Goal: Task Accomplishment & Management: Use online tool/utility

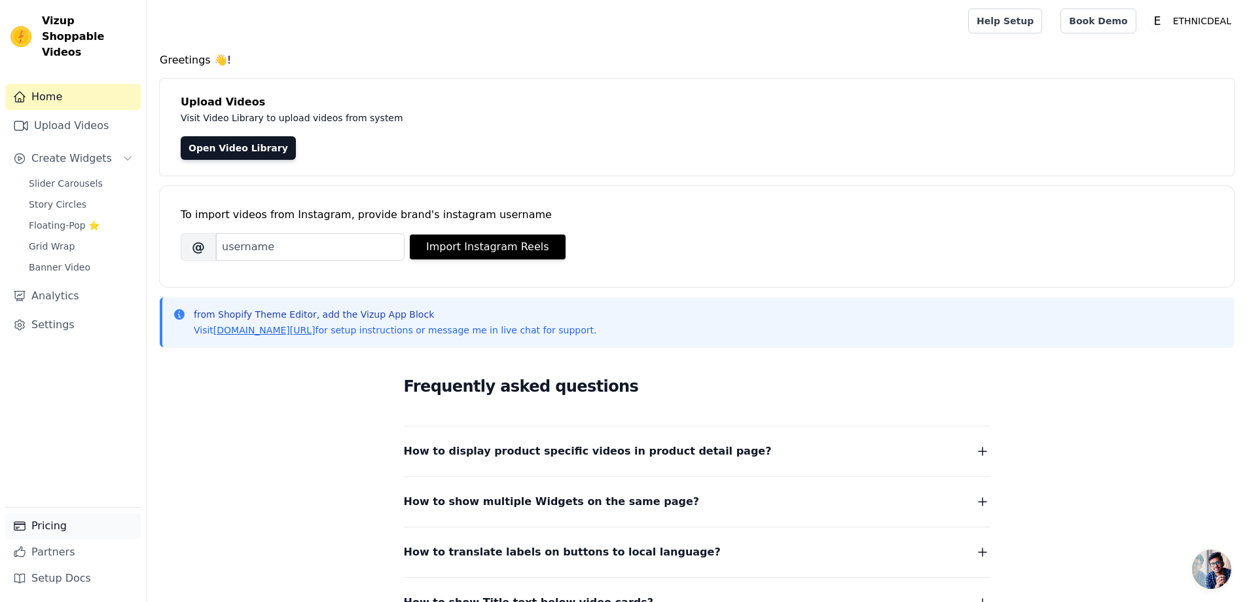
click at [52, 527] on link "Pricing" at bounding box center [72, 526] width 135 height 26
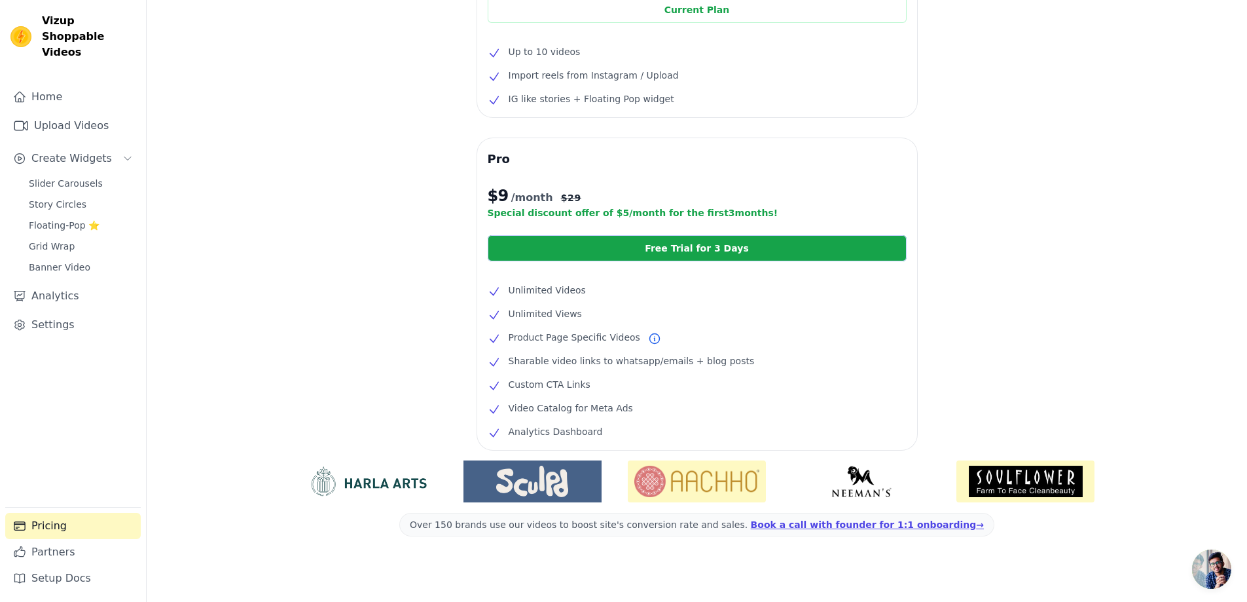
scroll to position [159, 0]
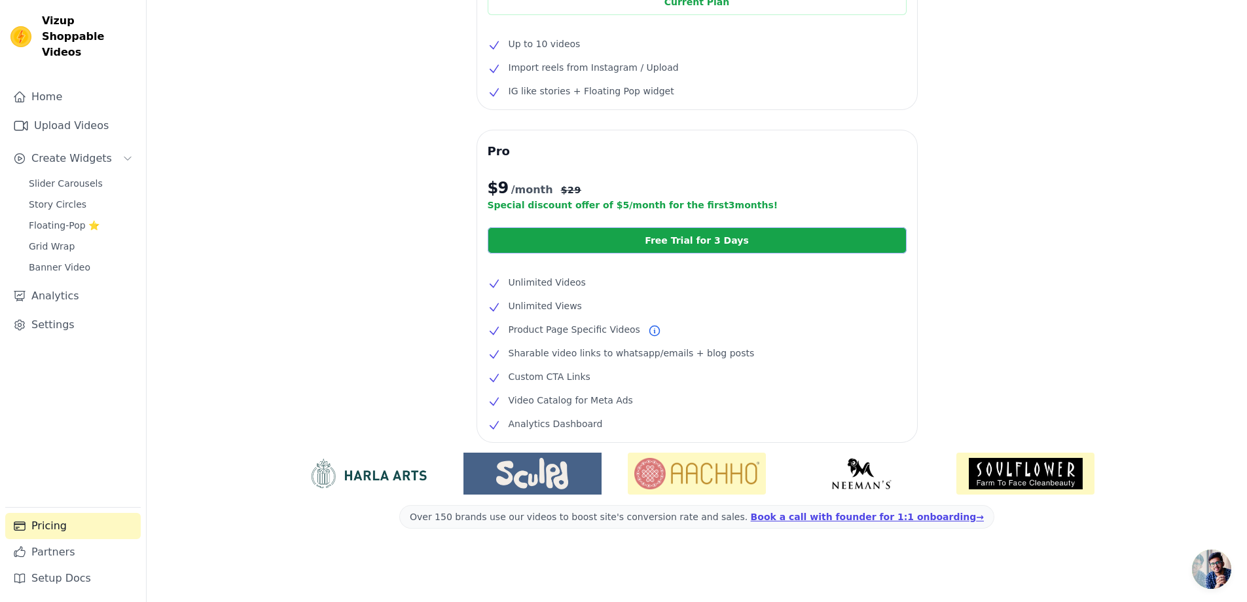
click at [736, 241] on link "Free Trial for 3 Days" at bounding box center [697, 240] width 419 height 26
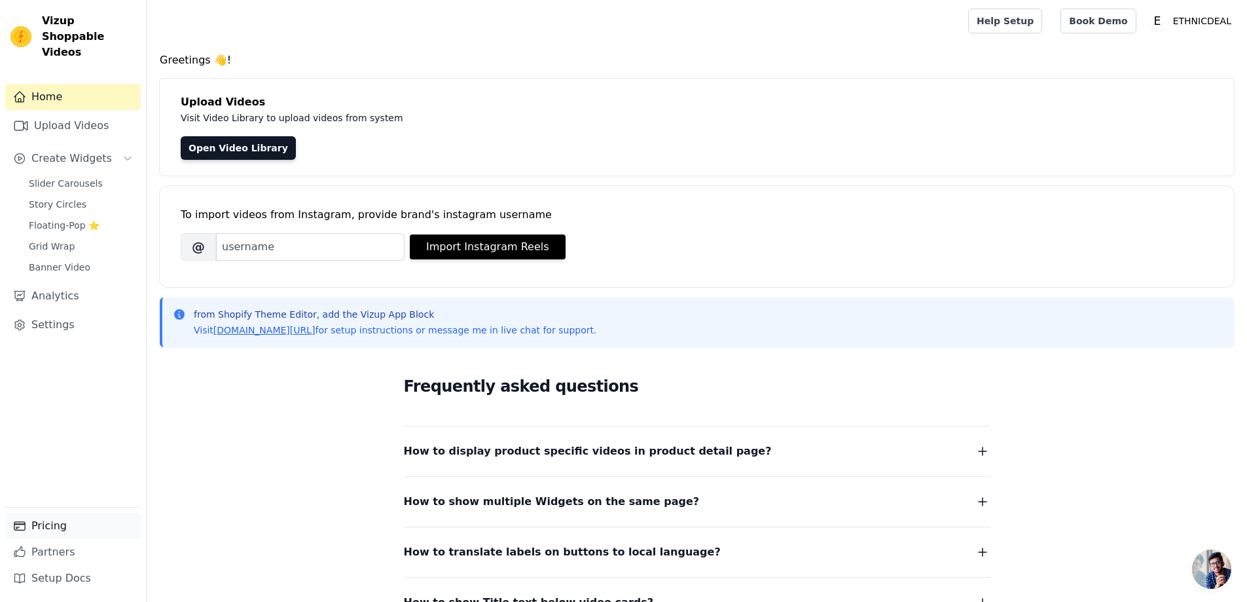
click at [55, 525] on link "Pricing" at bounding box center [72, 526] width 135 height 26
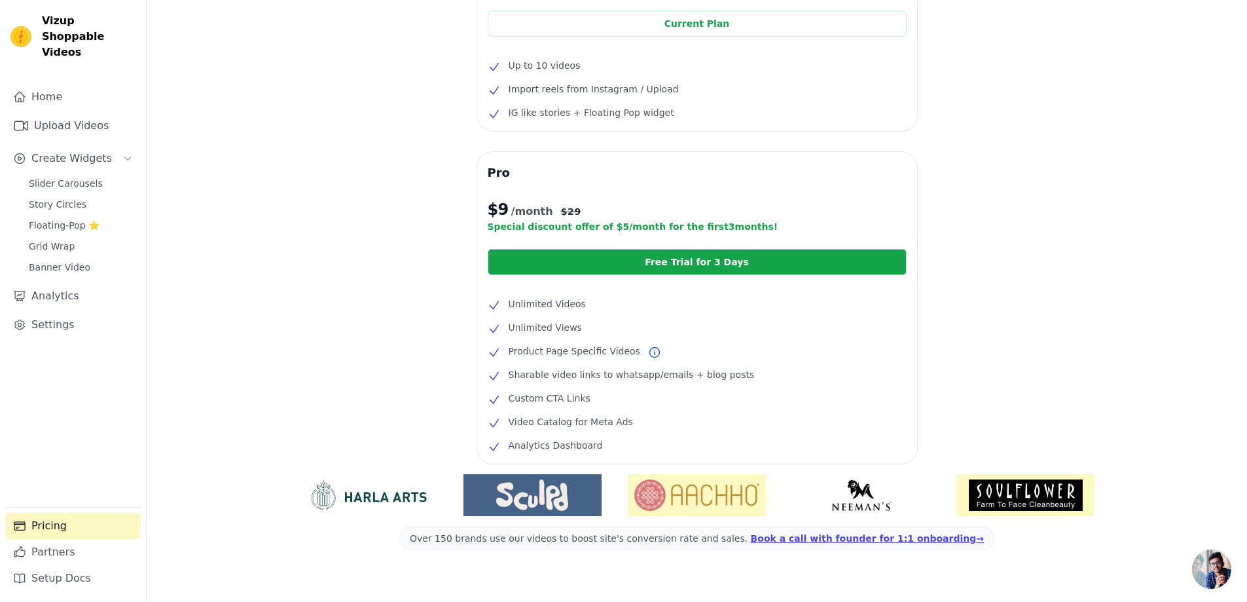
scroll to position [159, 0]
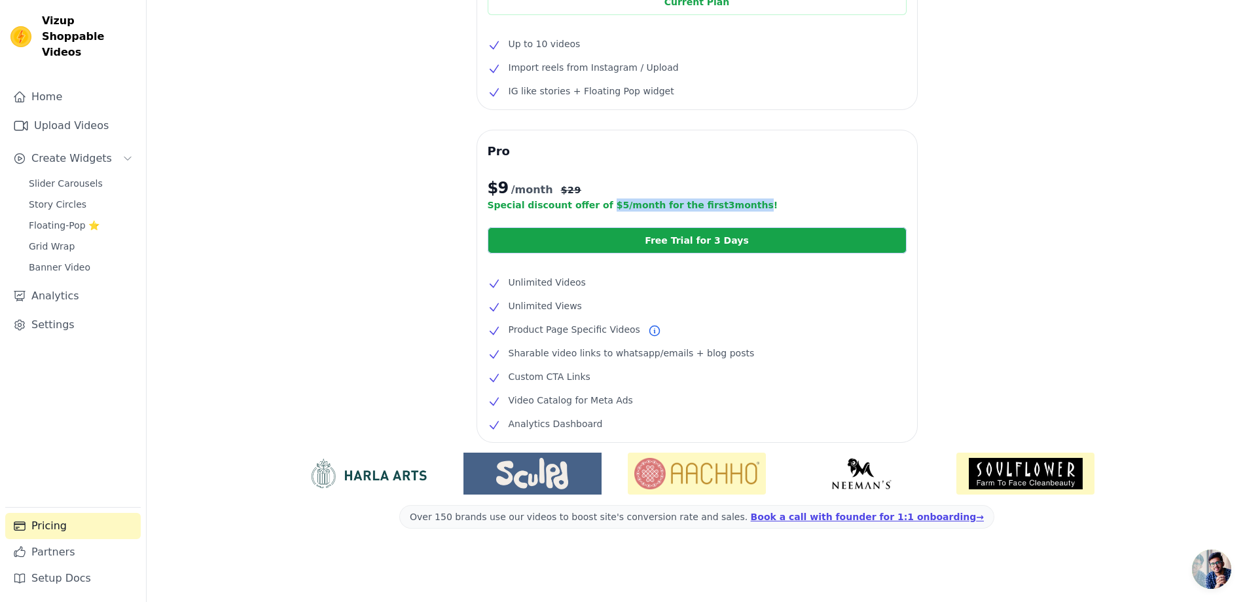
drag, startPoint x: 591, startPoint y: 206, endPoint x: 717, endPoint y: 207, distance: 126.3
click at [717, 207] on p "Special discount offer of $ 5 /month for the first 3 months!" at bounding box center [697, 204] width 419 height 13
click at [762, 204] on p "Special discount offer of $ 5 /month for the first 3 months!" at bounding box center [697, 204] width 419 height 13
click at [1223, 567] on span "Open chat" at bounding box center [1211, 568] width 39 height 39
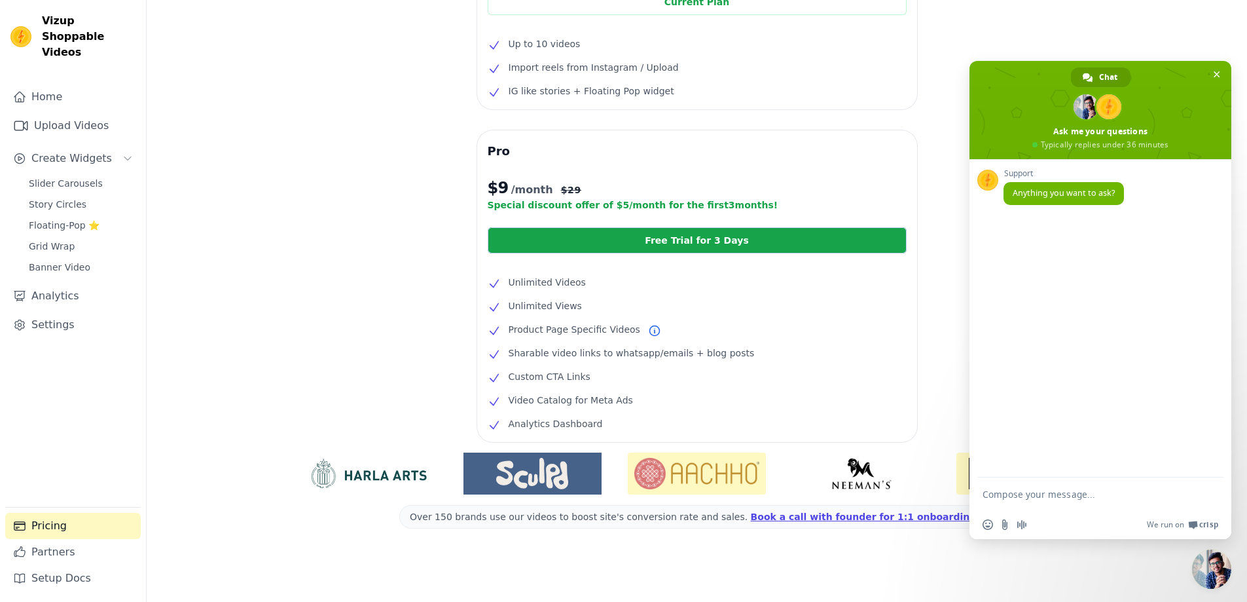
scroll to position [0, 0]
type textarea "Hello"
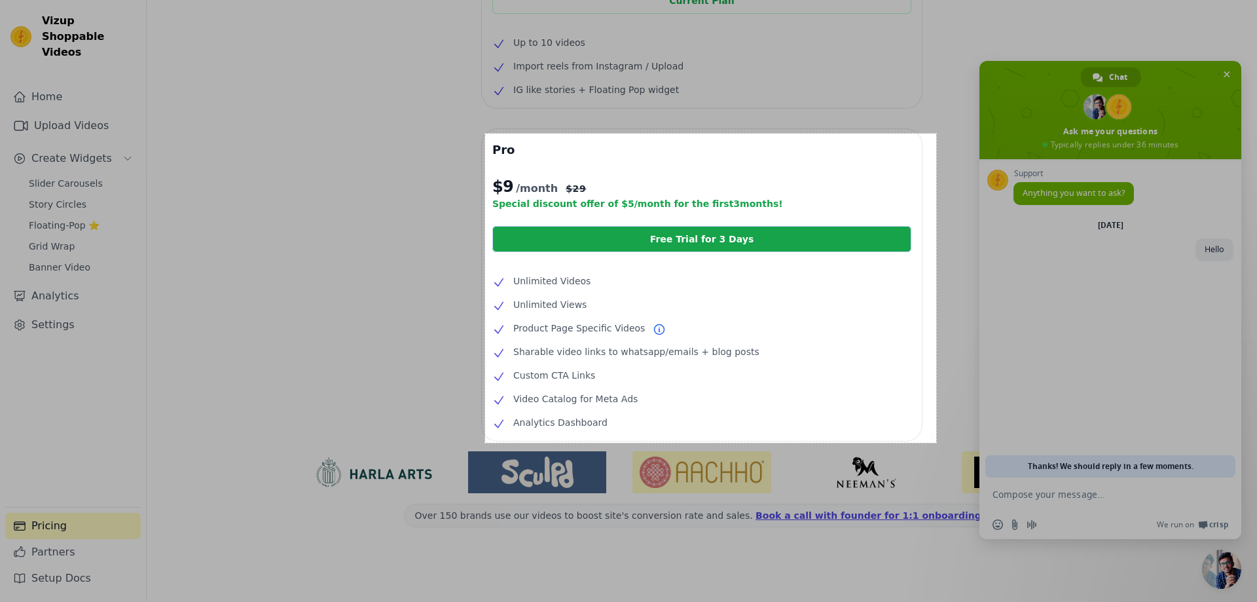
drag, startPoint x: 485, startPoint y: 134, endPoint x: 936, endPoint y: 442, distance: 546.7
click at [936, 442] on div "689 X 472" at bounding box center [628, 221] width 1257 height 761
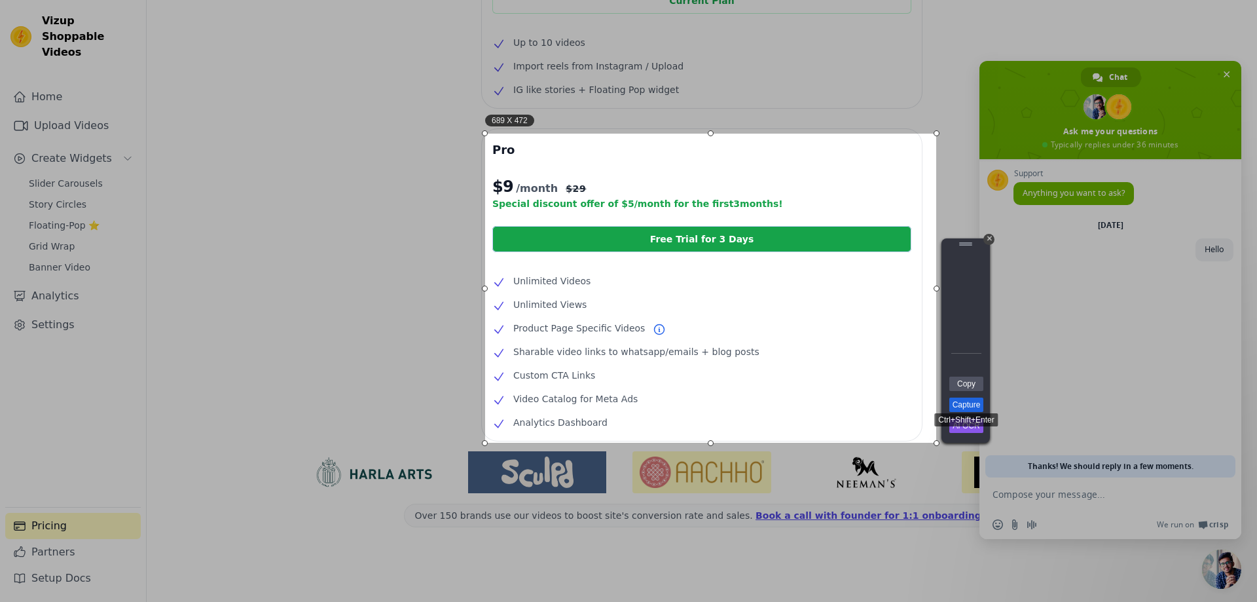
click at [969, 405] on link "Capture" at bounding box center [966, 404] width 34 height 14
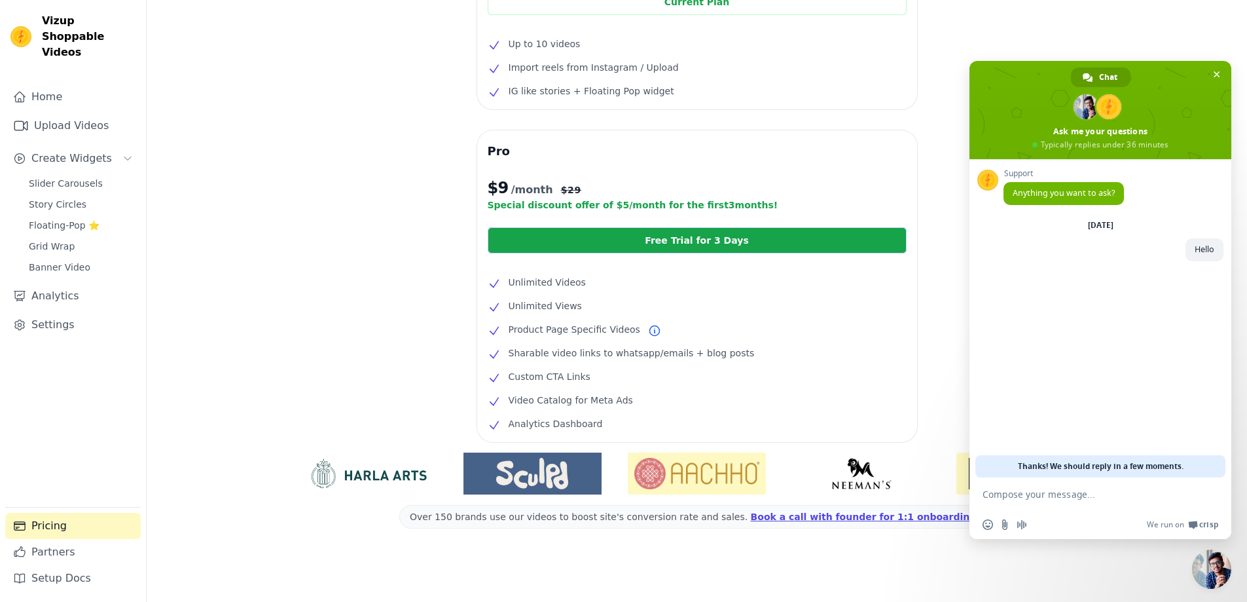
click at [1055, 493] on textarea "Compose your message..." at bounding box center [1087, 493] width 209 height 33
click at [1217, 66] on span at bounding box center [1100, 110] width 262 height 98
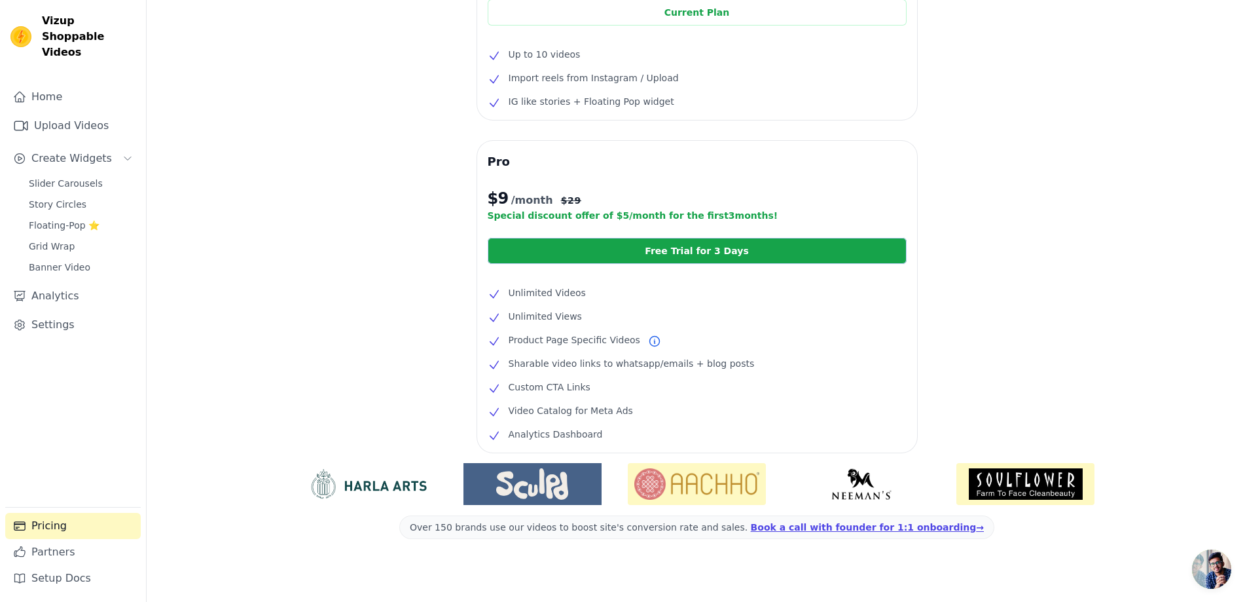
scroll to position [159, 0]
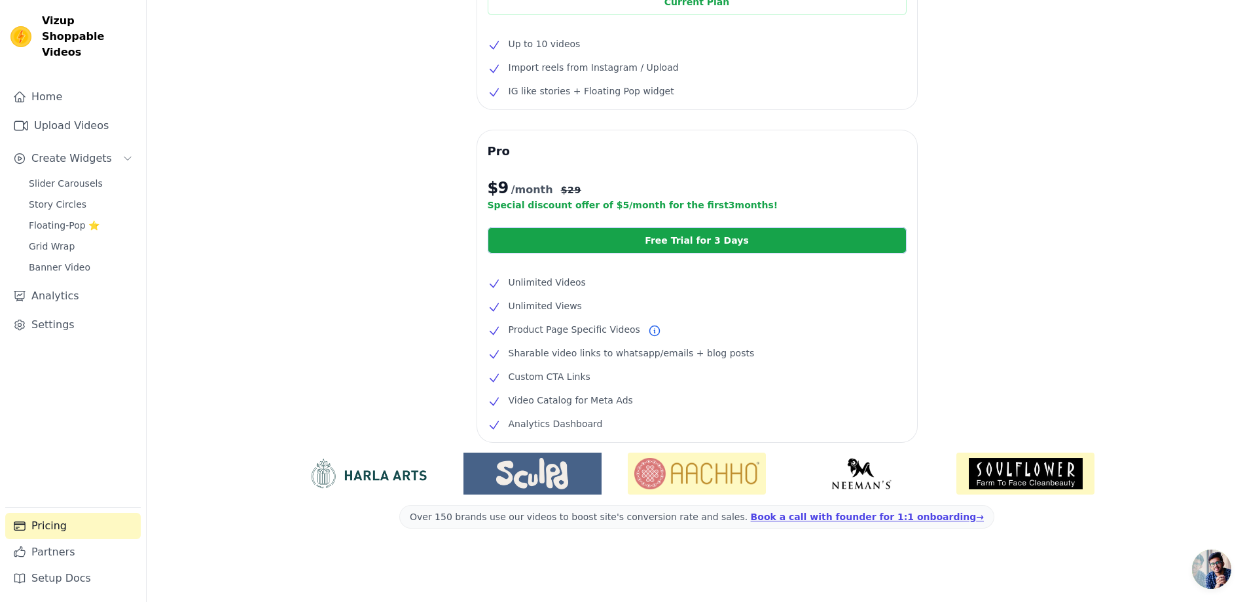
click at [1184, 579] on div "Over 150 brands use our videos to boost site's conversion rate and sales. Book …" at bounding box center [696, 522] width 1079 height 160
click at [1197, 571] on span "Open chat" at bounding box center [1211, 568] width 39 height 39
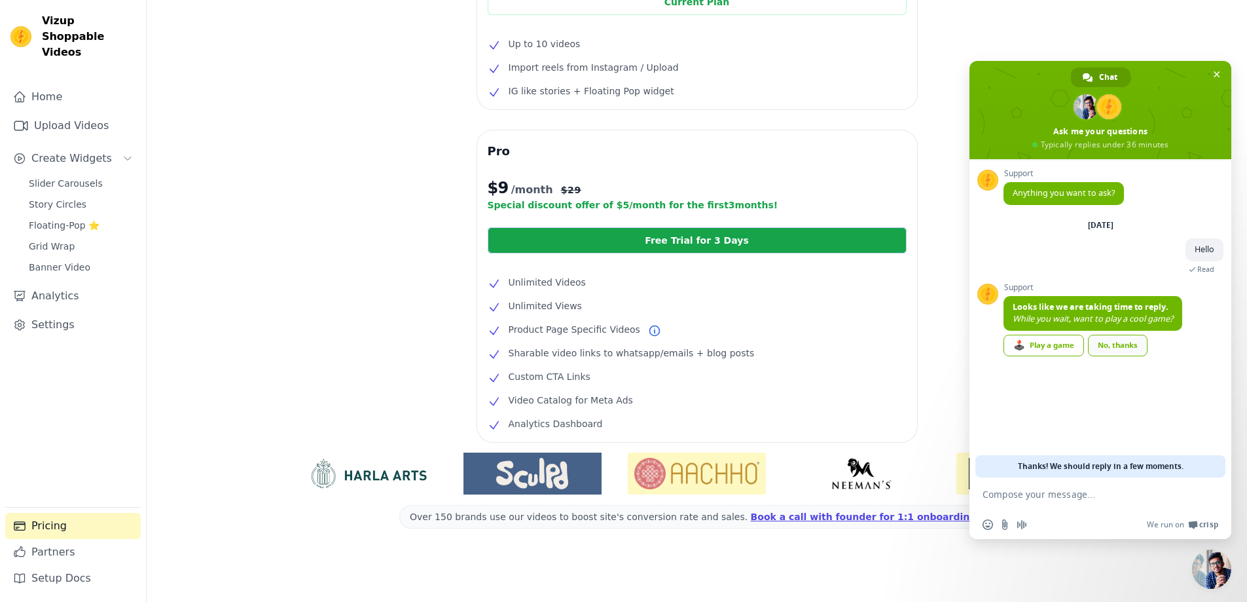
click at [1115, 344] on link "No, thanks" at bounding box center [1118, 345] width 60 height 22
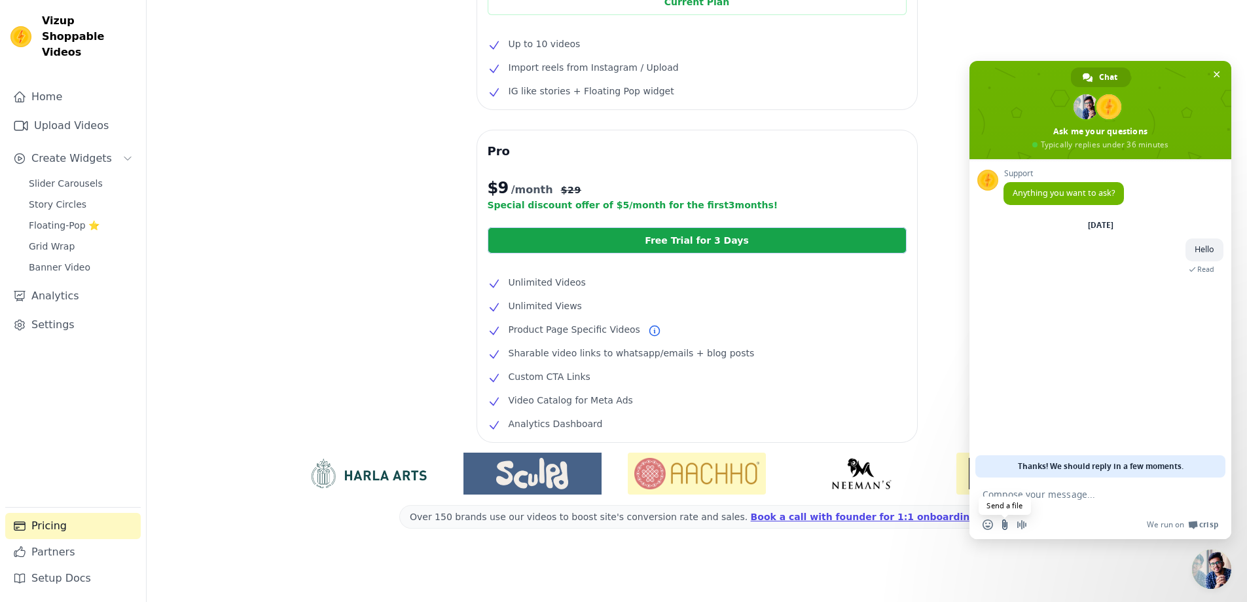
click at [1005, 523] on input "Send a file" at bounding box center [1005, 524] width 10 height 10
type input "C:\fakepath\91a8b453-1d61-465f-9675-8e8d7f441d1c.png"
type textarea "When"
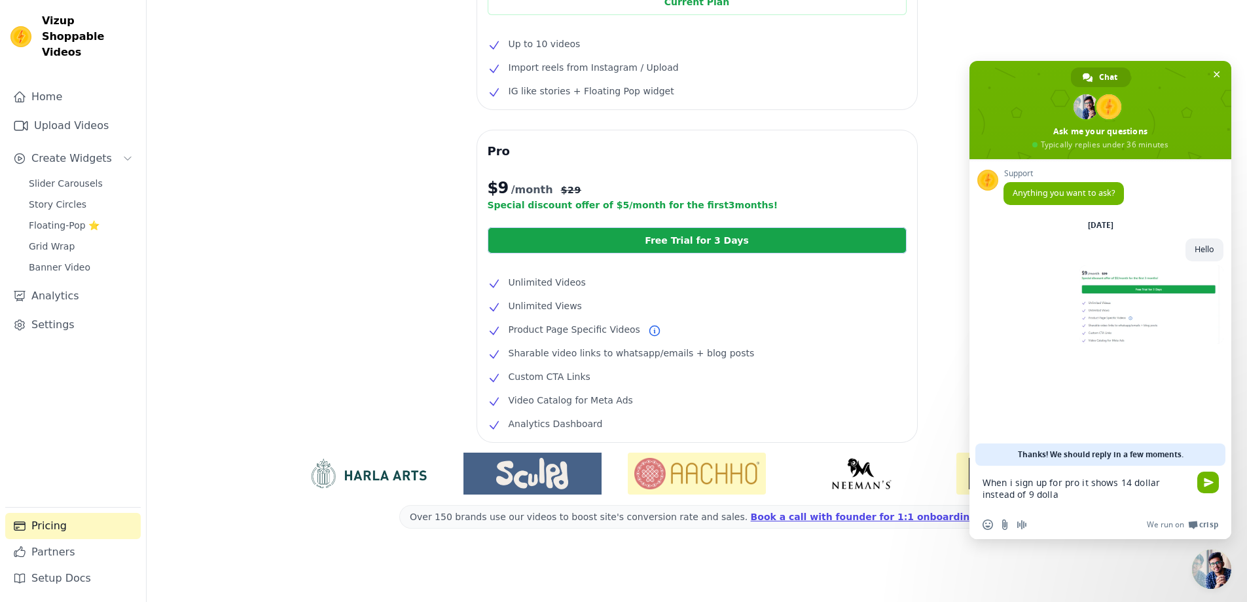
type textarea "When i sign up for pro it shows 14 dollar instead of 9 dollar"
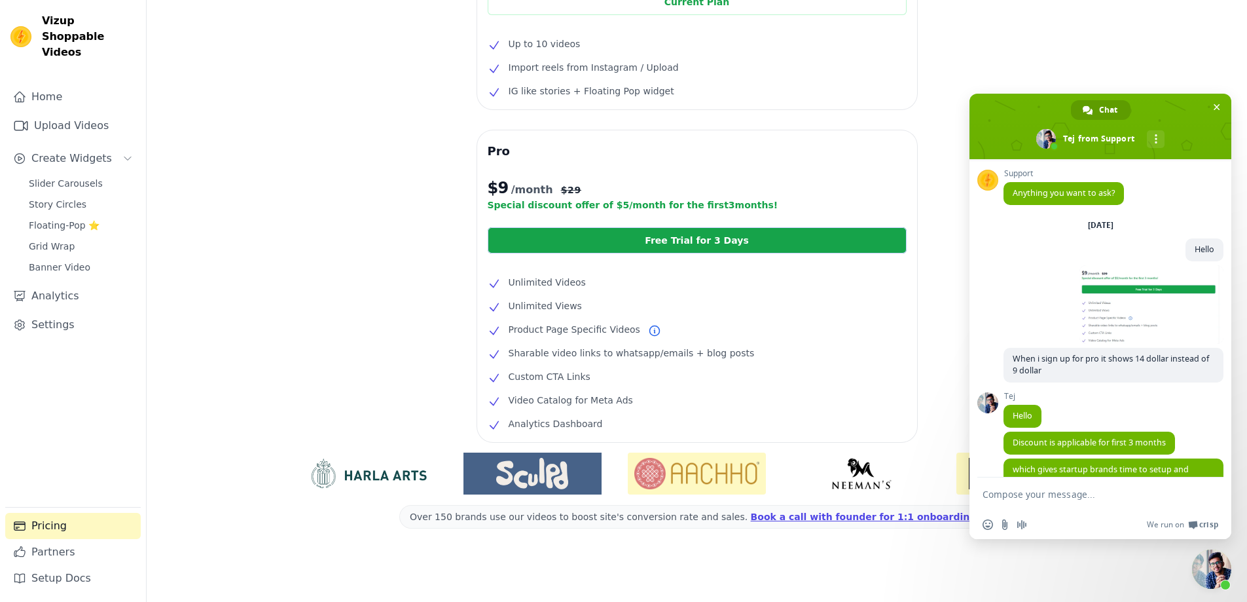
scroll to position [30, 0]
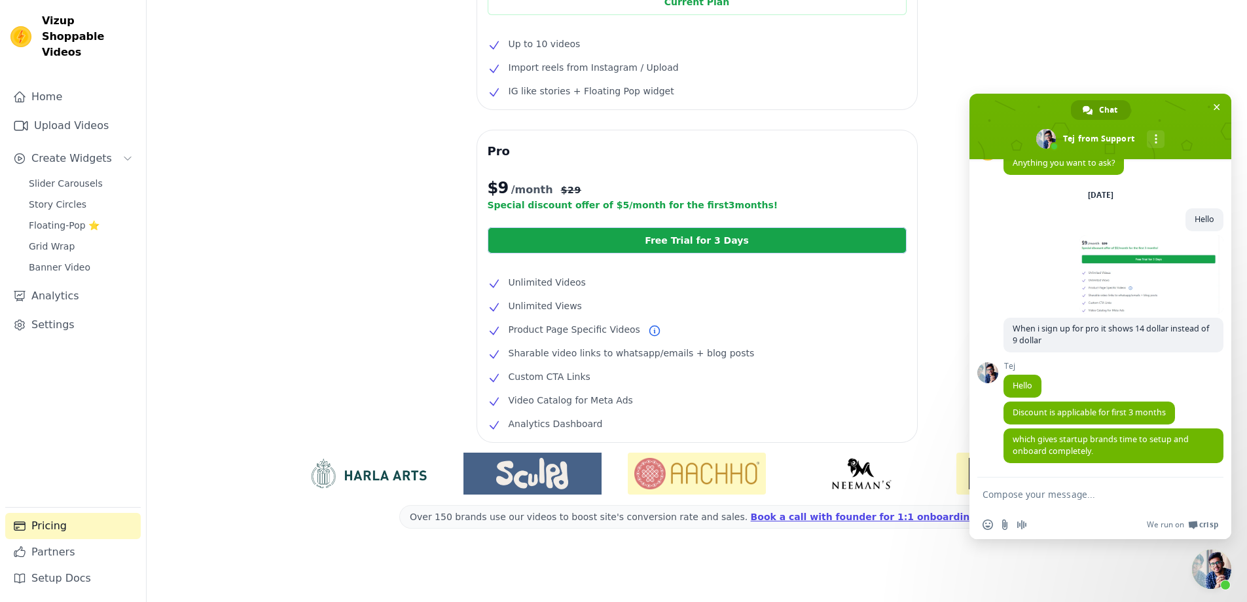
click at [1056, 486] on textarea "Compose your message..." at bounding box center [1087, 493] width 209 height 33
click at [658, 238] on link "Free Trial for 3 Days" at bounding box center [697, 240] width 419 height 26
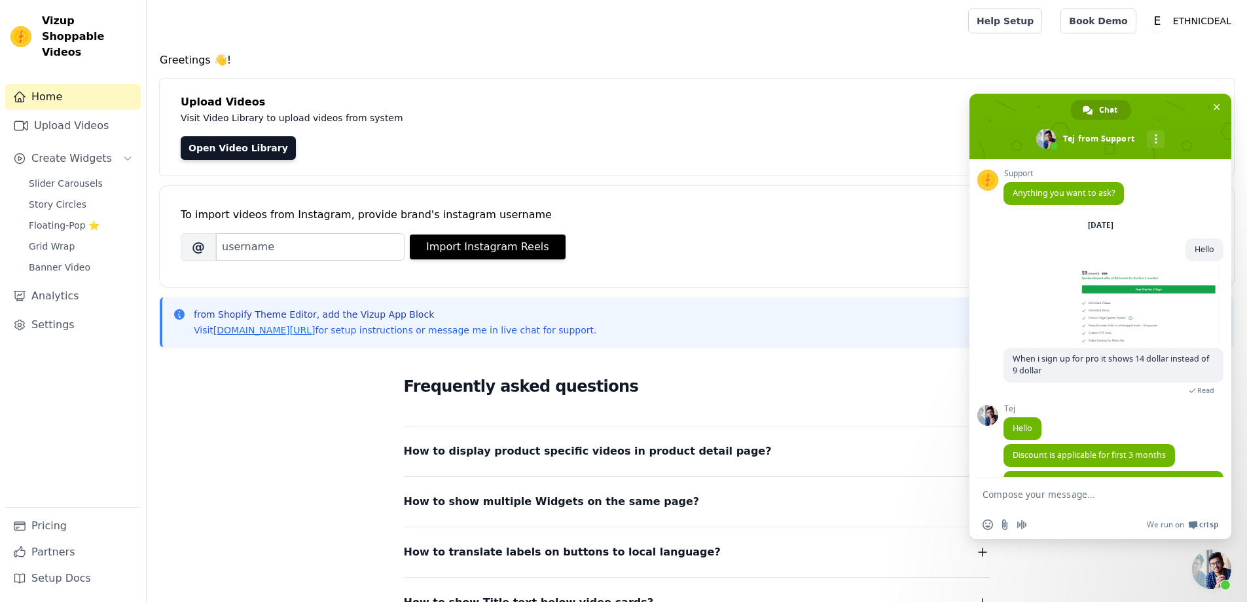
scroll to position [30, 0]
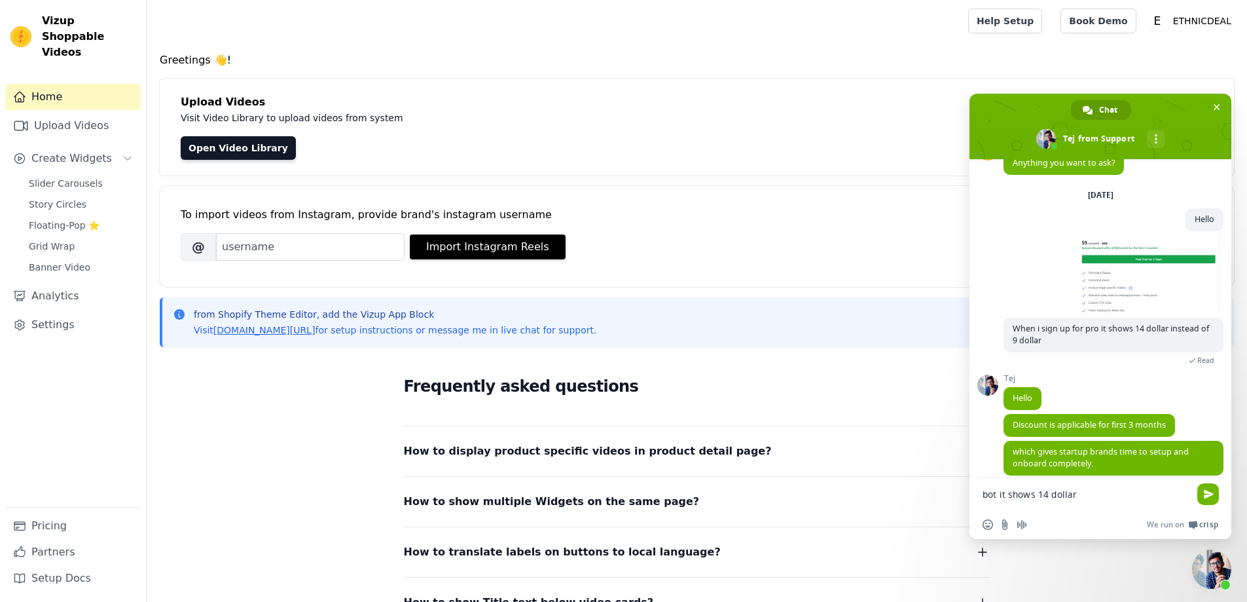
type textarea "bot it shows 14 dollar"
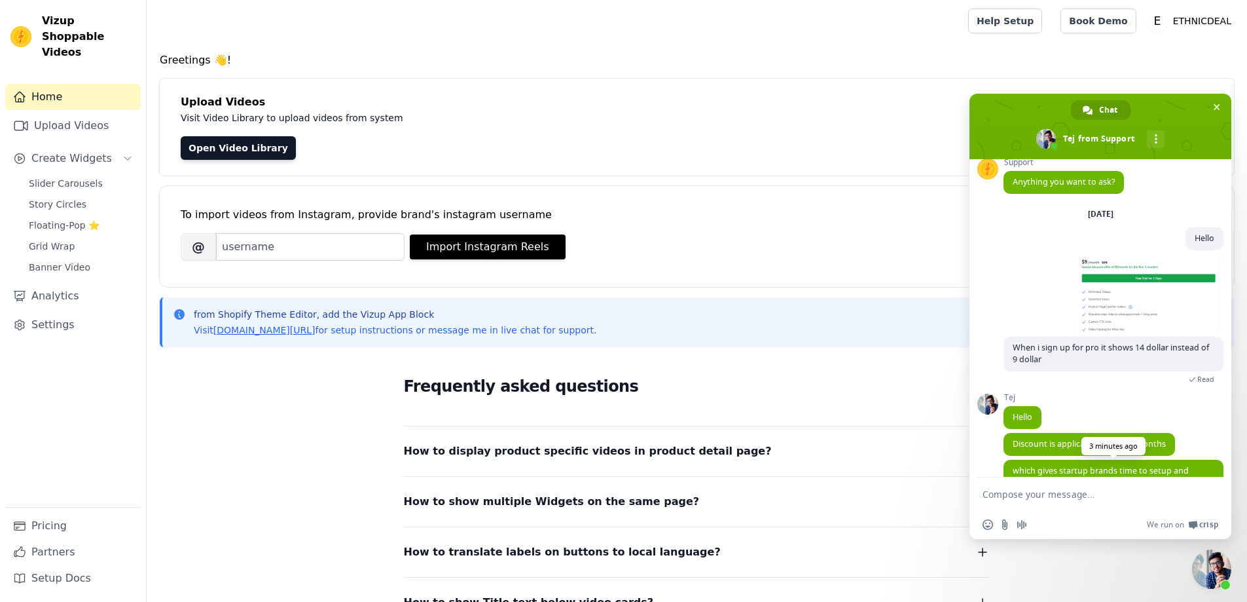
scroll to position [75, 0]
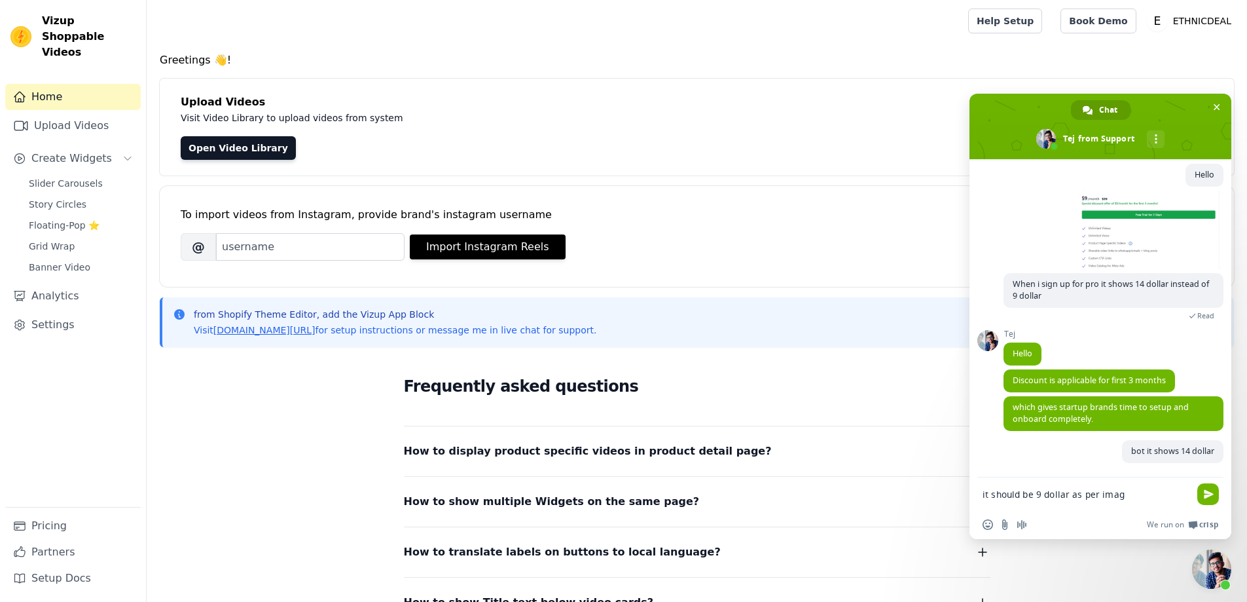
type textarea "it should be 9 dollar as per image"
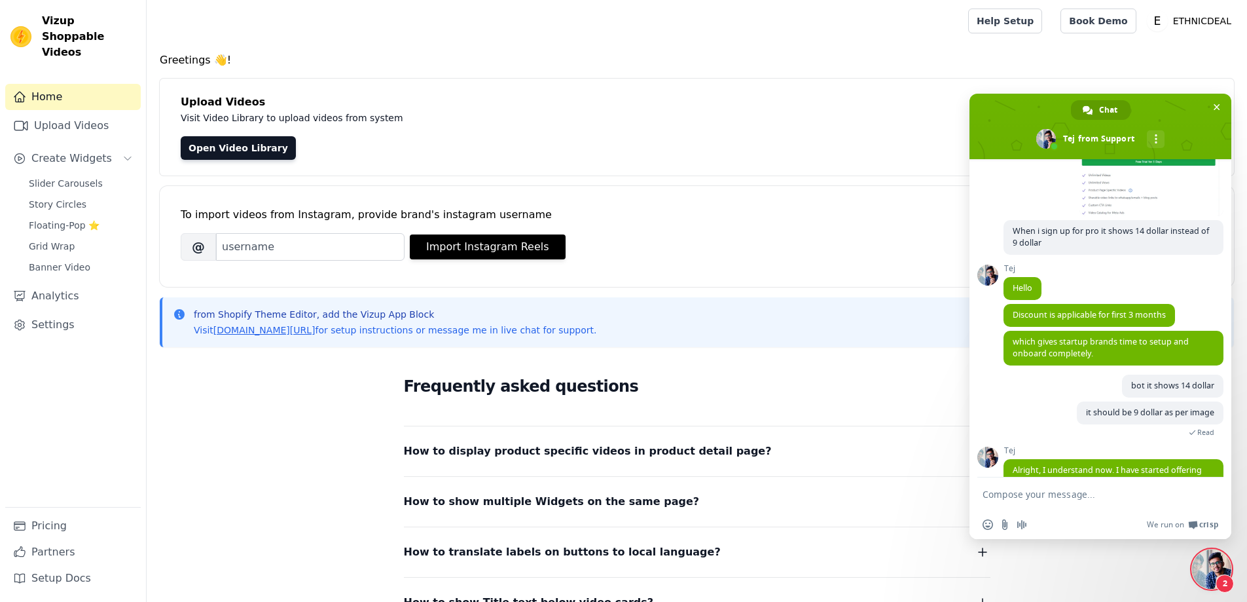
scroll to position [221, 0]
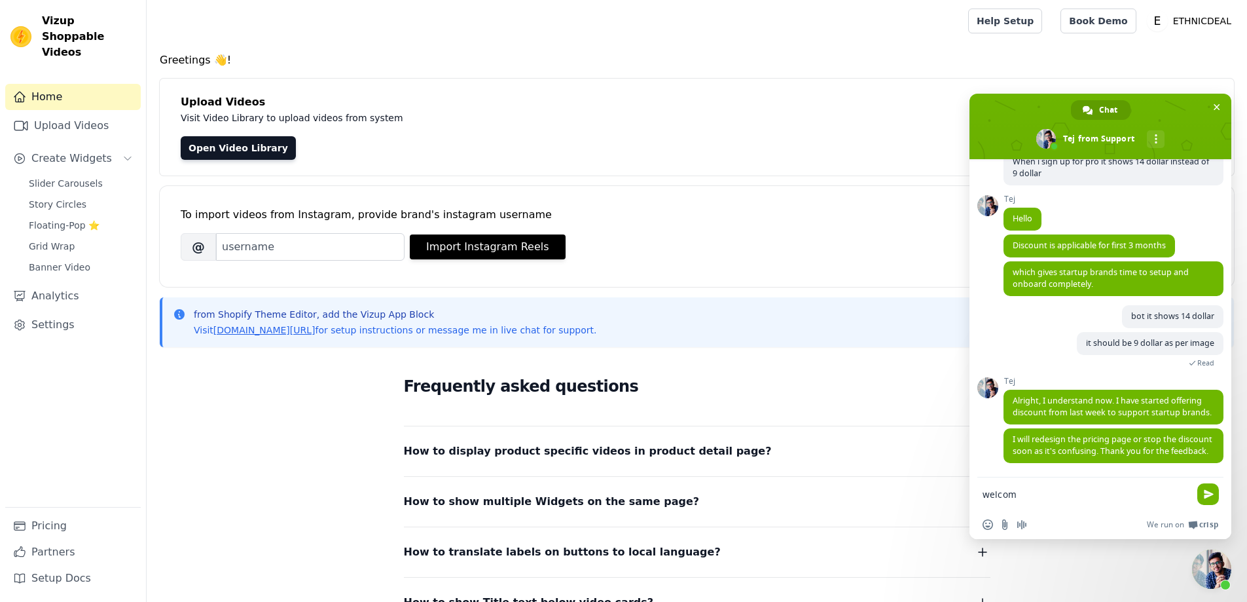
type textarea "welcome"
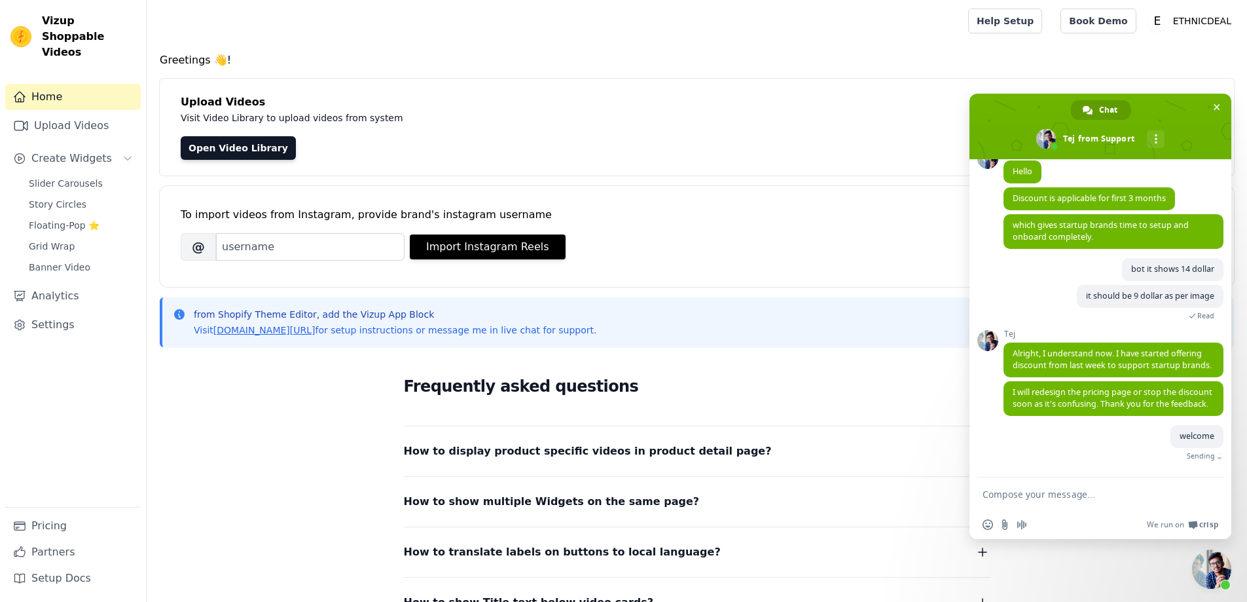
scroll to position [253, 0]
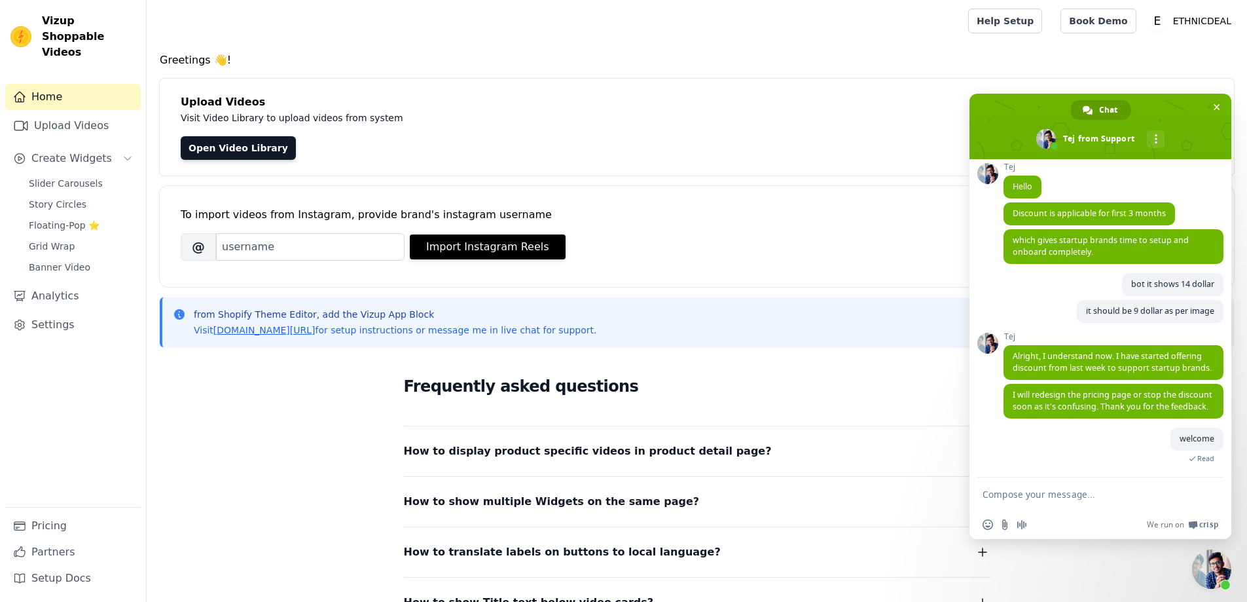
click at [829, 260] on div "Brand's Instagram Username @ Import Instagram Reels" at bounding box center [697, 246] width 1032 height 27
click at [50, 522] on link "Pricing" at bounding box center [72, 526] width 135 height 26
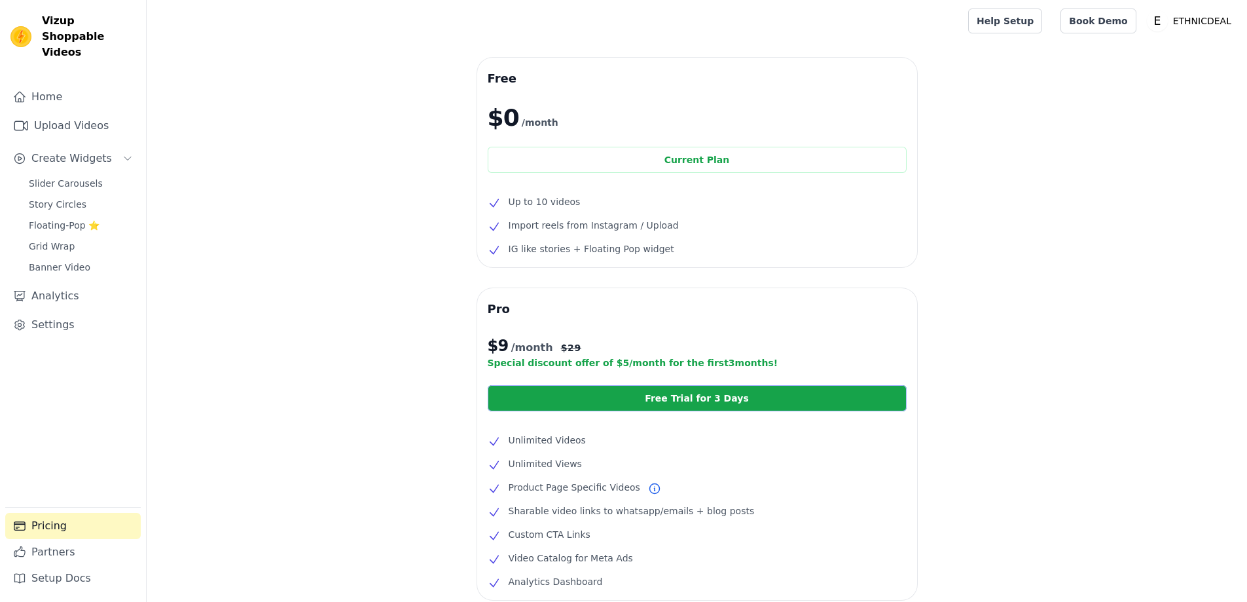
click at [640, 400] on link "Free Trial for 3 Days" at bounding box center [697, 398] width 419 height 26
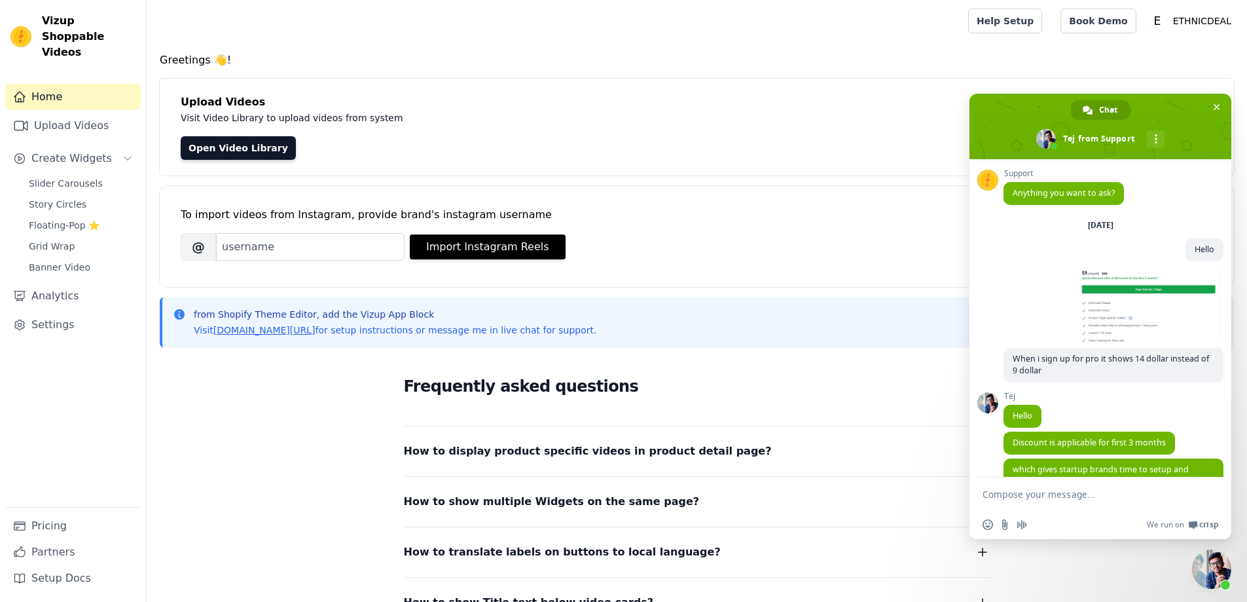
scroll to position [253, 0]
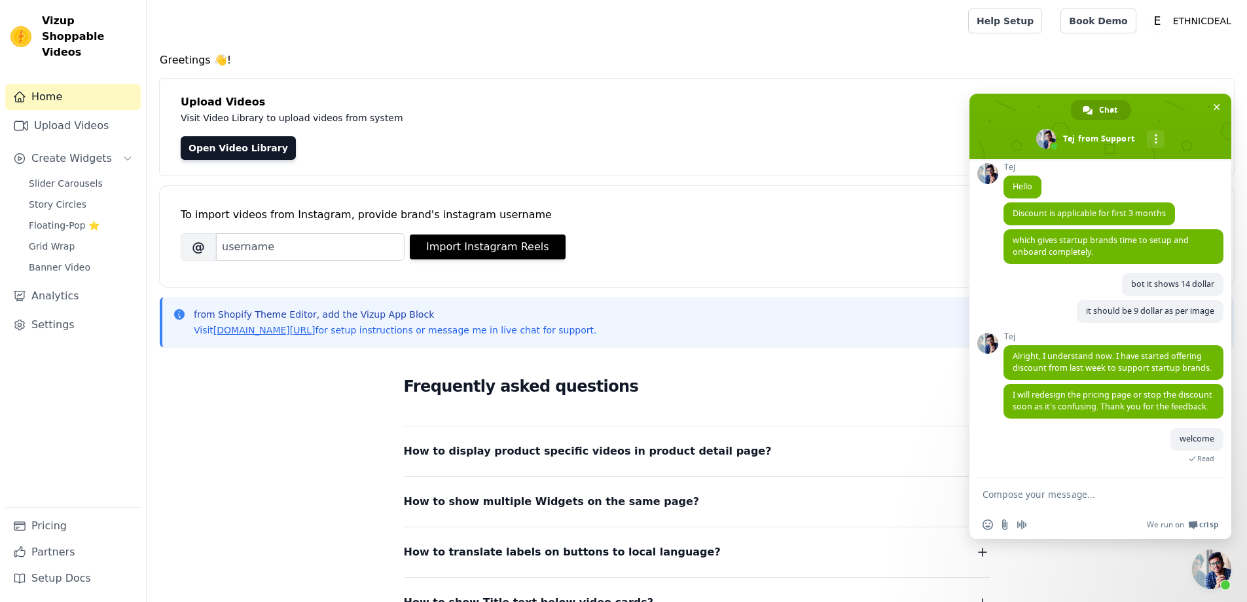
click at [638, 250] on div "Brand's Instagram Username @ Import Instagram Reels" at bounding box center [697, 246] width 1032 height 27
click at [1059, 492] on textarea "Compose your message..." at bounding box center [1087, 493] width 209 height 33
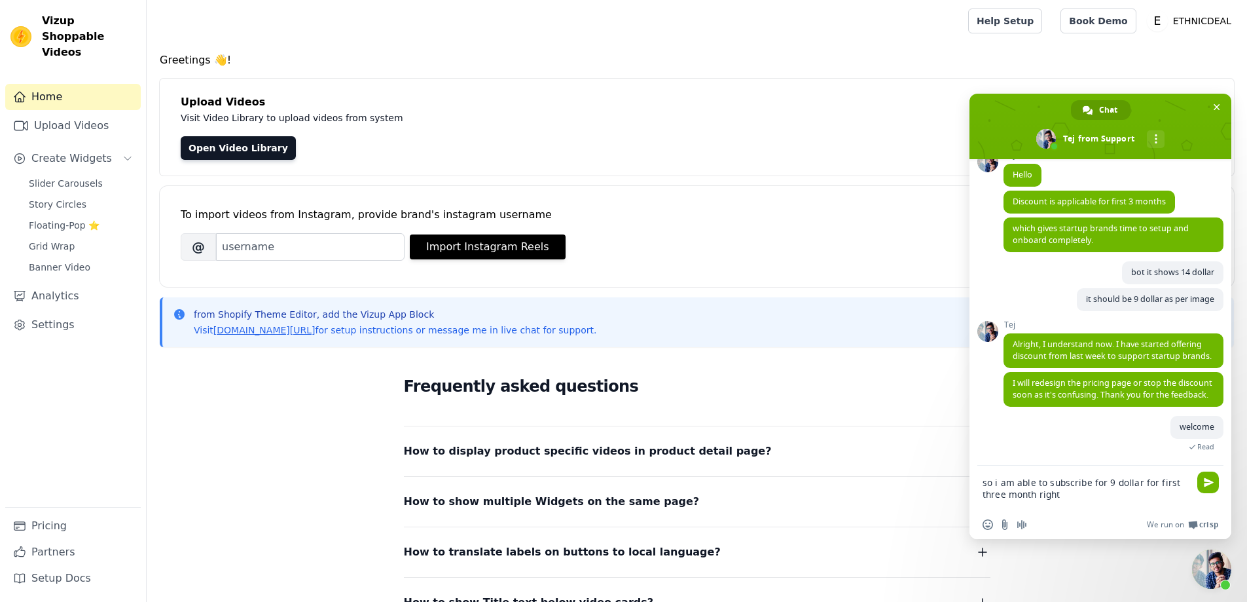
type textarea "so i am able to subscribe for 9 dollar for first three month right ?"
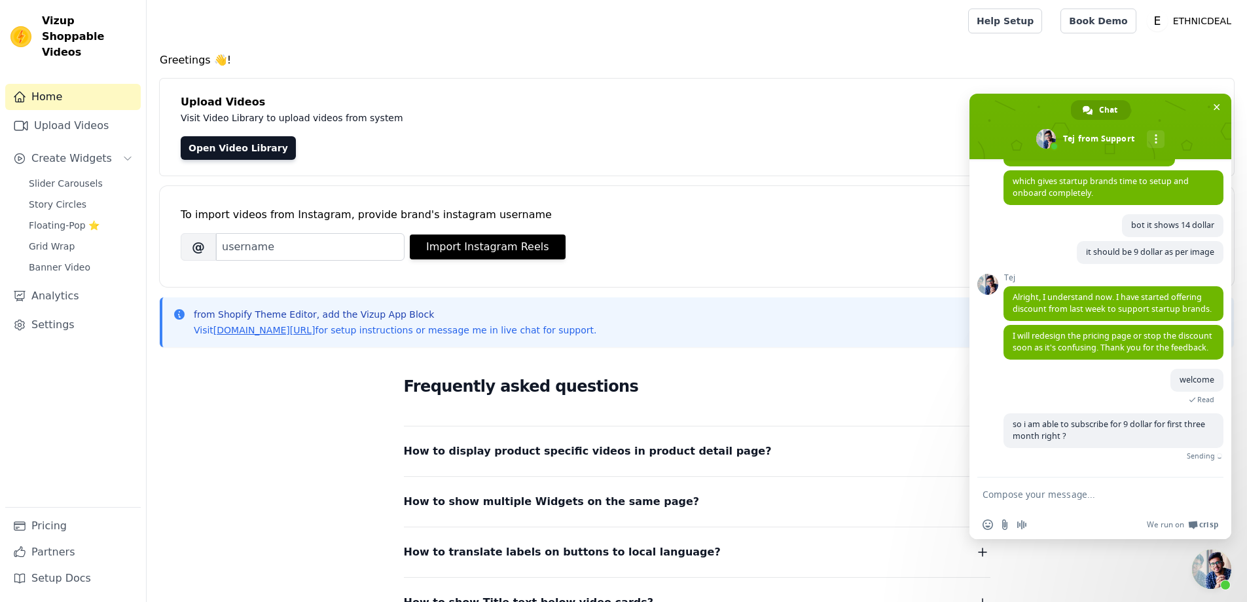
scroll to position [279, 0]
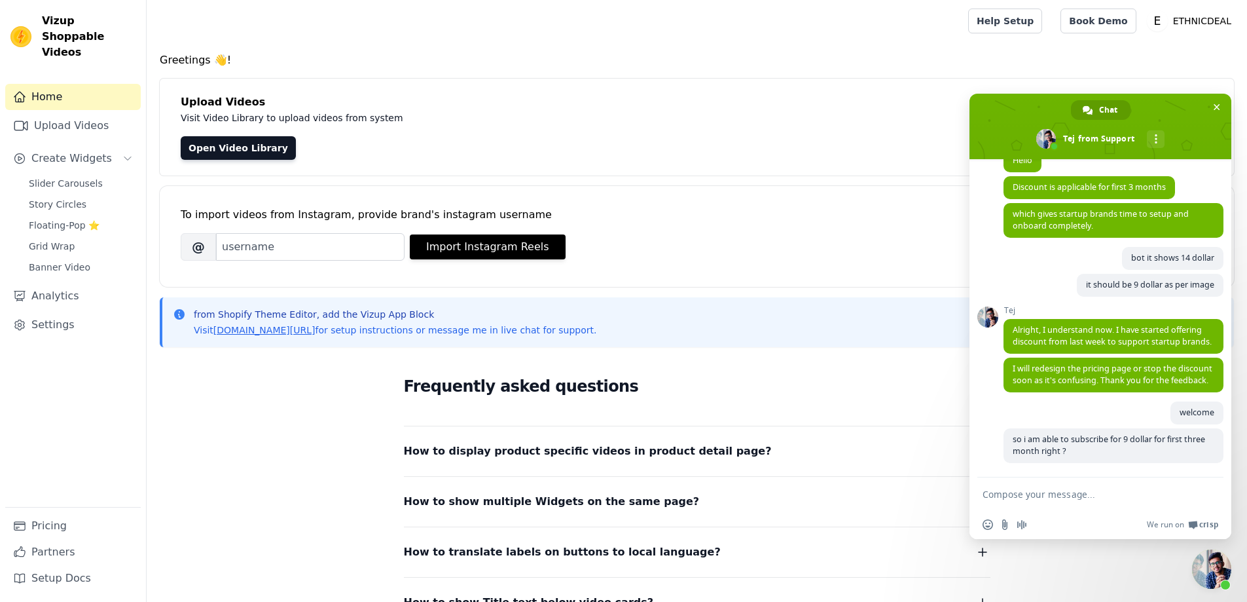
click at [809, 231] on div "To import videos from Instagram, provide brand's instagram username [PERSON_NAM…" at bounding box center [697, 226] width 1032 height 80
click at [55, 528] on link "Pricing" at bounding box center [72, 526] width 135 height 26
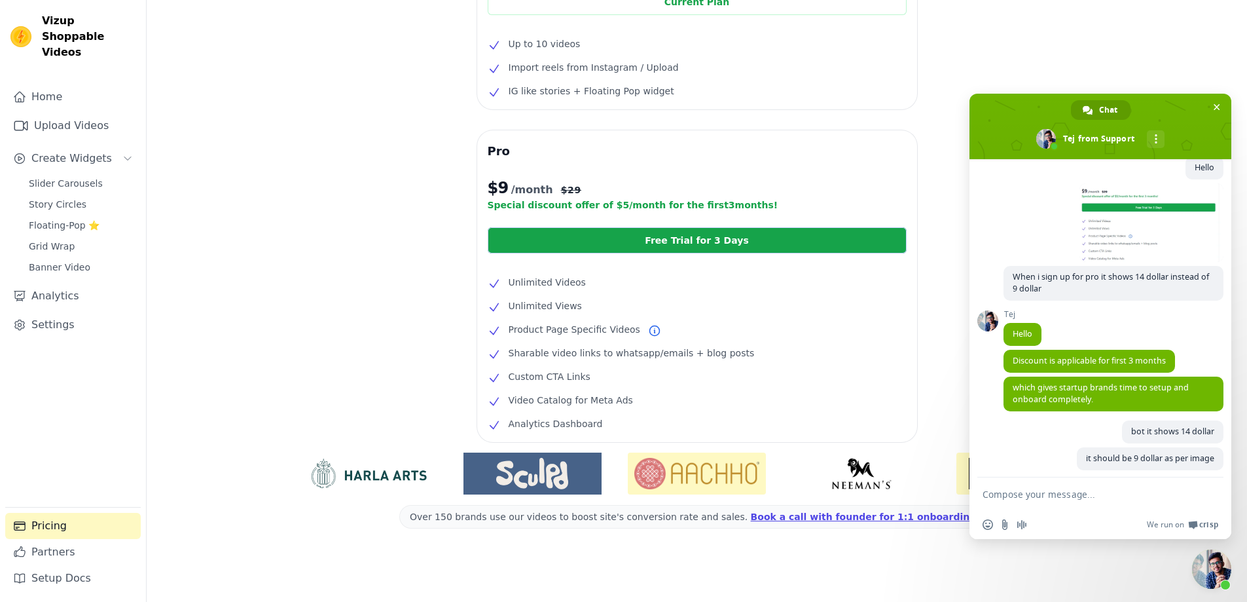
scroll to position [317, 0]
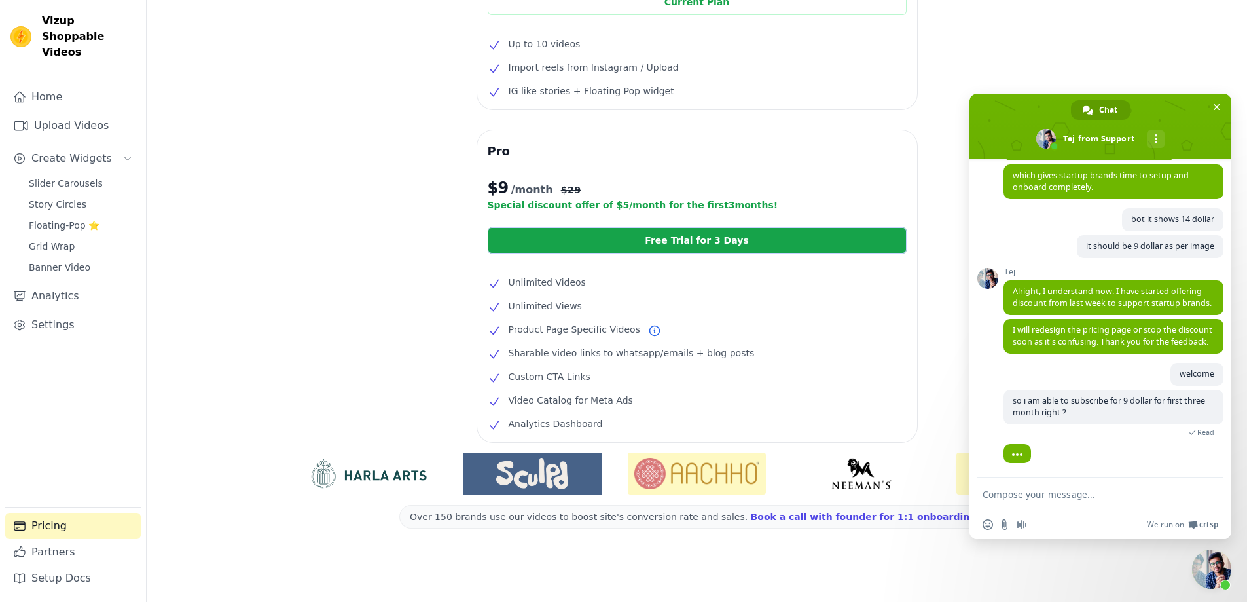
click at [1120, 581] on div "Over 150 brands use our videos to boost site's conversion rate and sales. Book …" at bounding box center [696, 522] width 1079 height 160
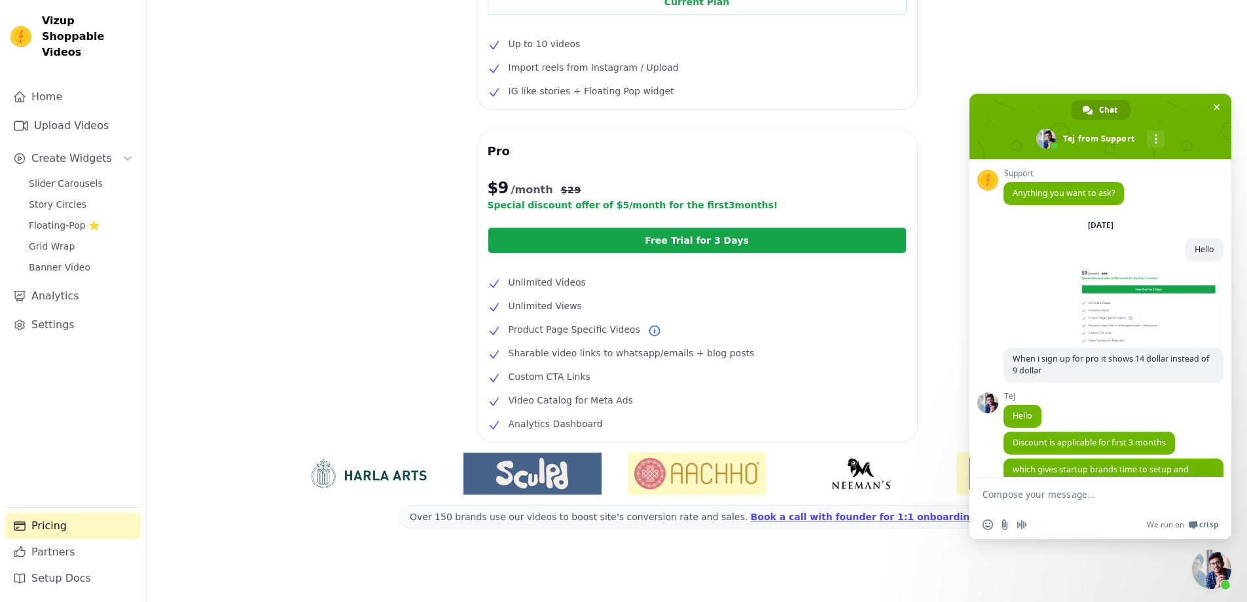
scroll to position [348, 0]
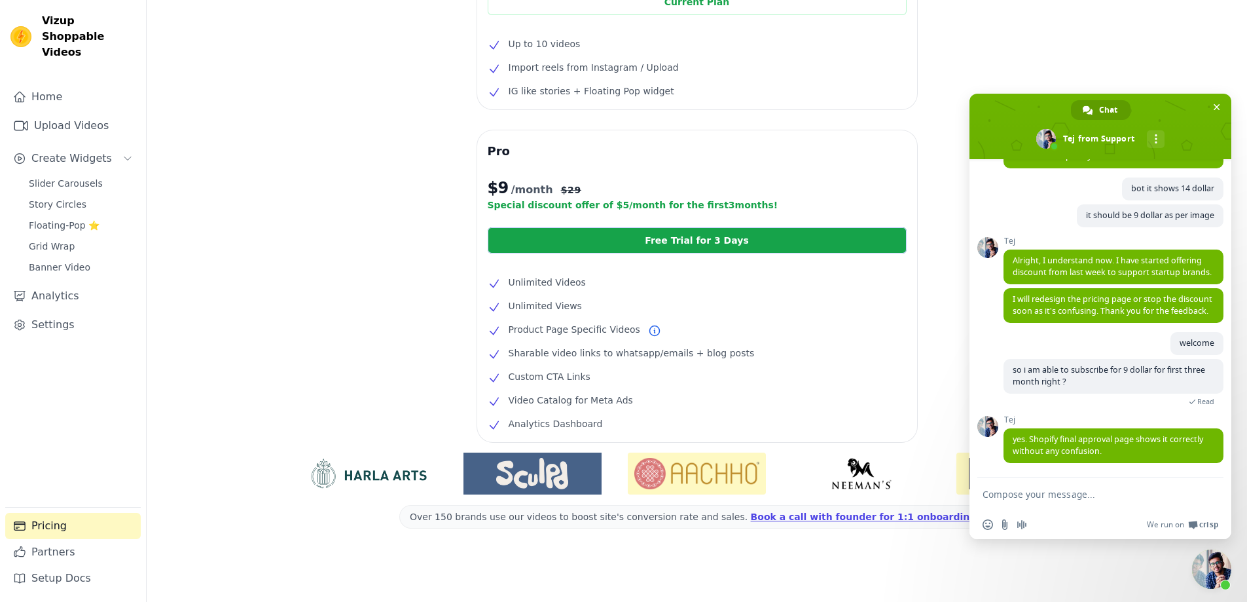
click at [1049, 494] on textarea "Compose your message..." at bounding box center [1087, 493] width 209 height 33
type textarea "ok"
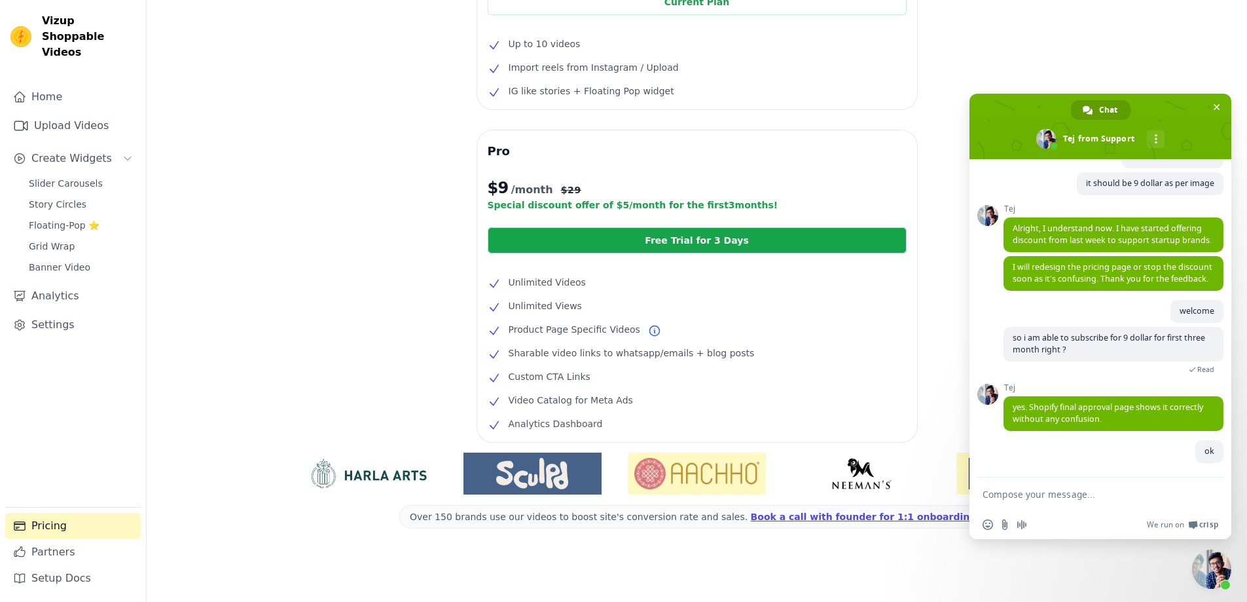
scroll to position [380, 0]
click at [1219, 103] on span "Close chat" at bounding box center [1217, 107] width 7 height 9
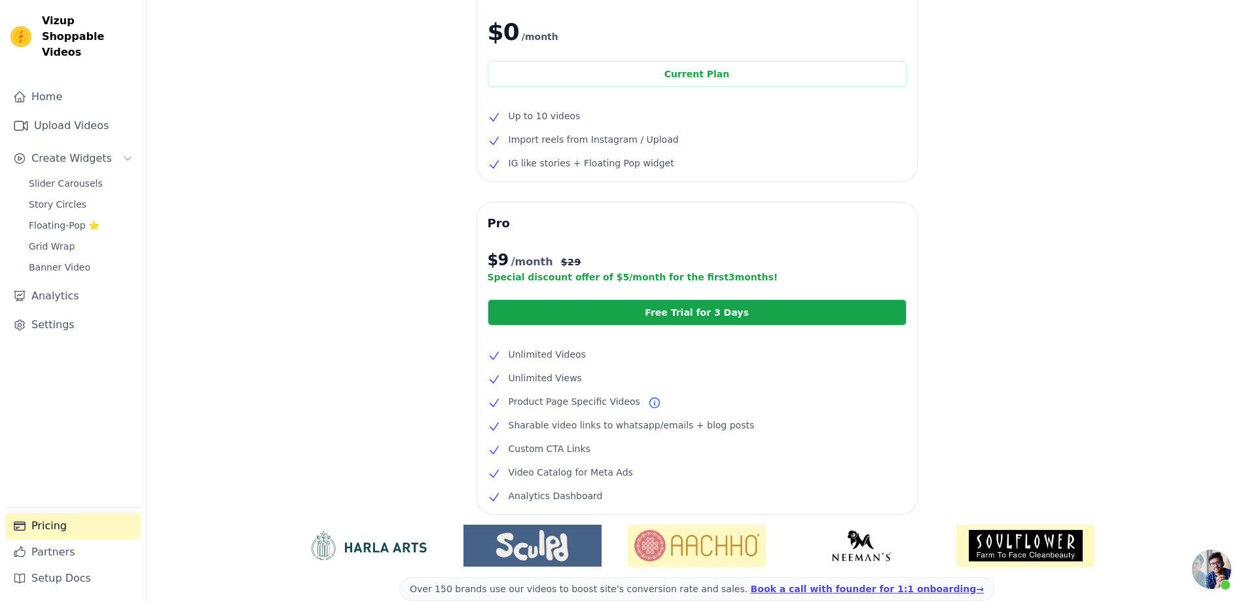
scroll to position [159, 0]
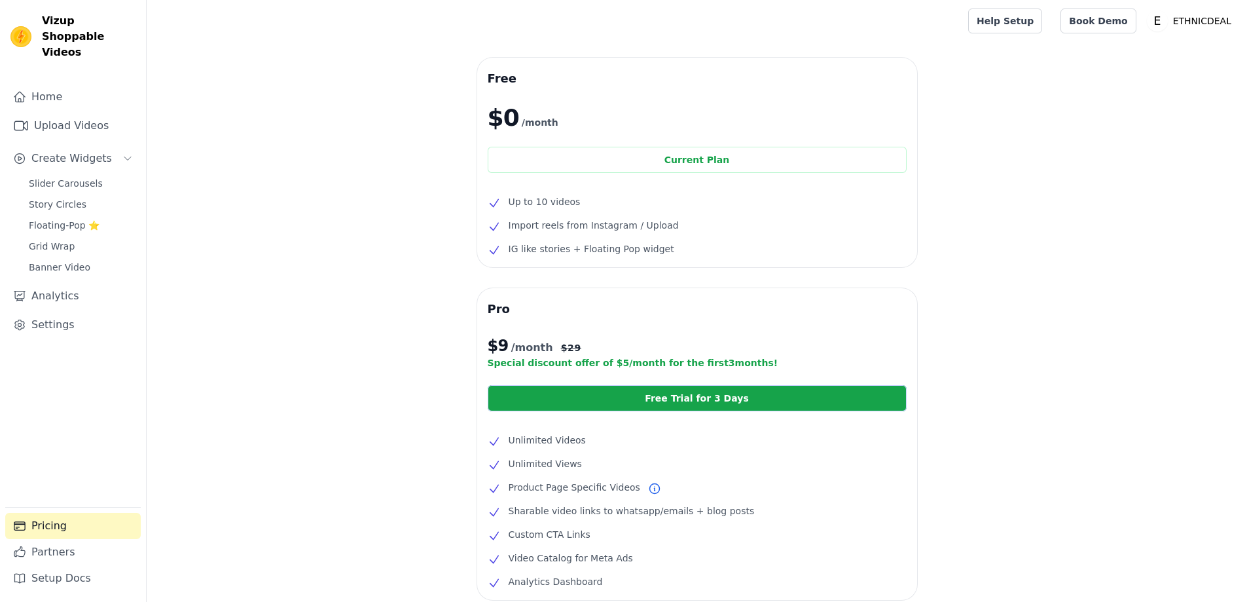
scroll to position [146, 0]
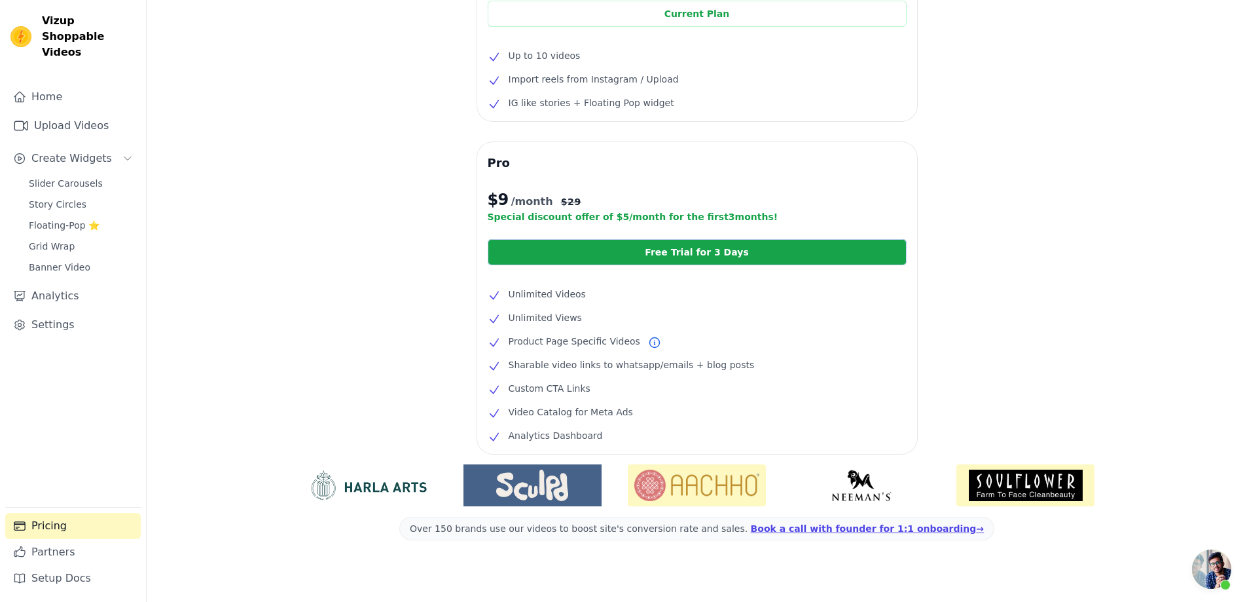
scroll to position [355, 0]
click at [689, 253] on link "Free Trial for 3 Days" at bounding box center [697, 252] width 419 height 26
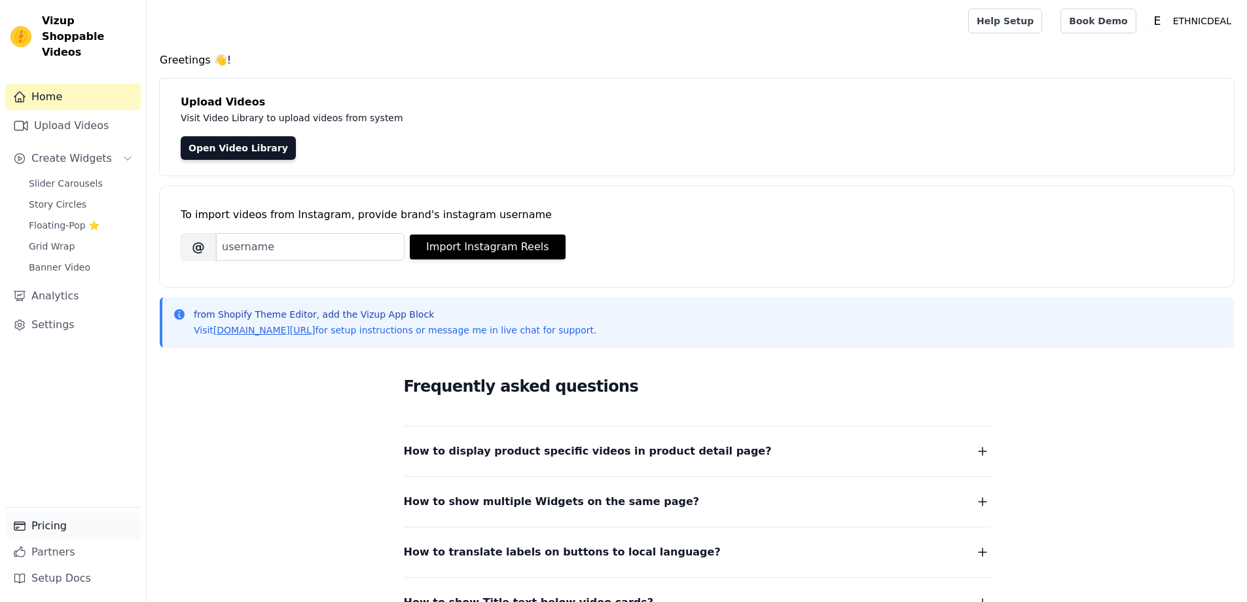
click at [60, 529] on link "Pricing" at bounding box center [72, 526] width 135 height 26
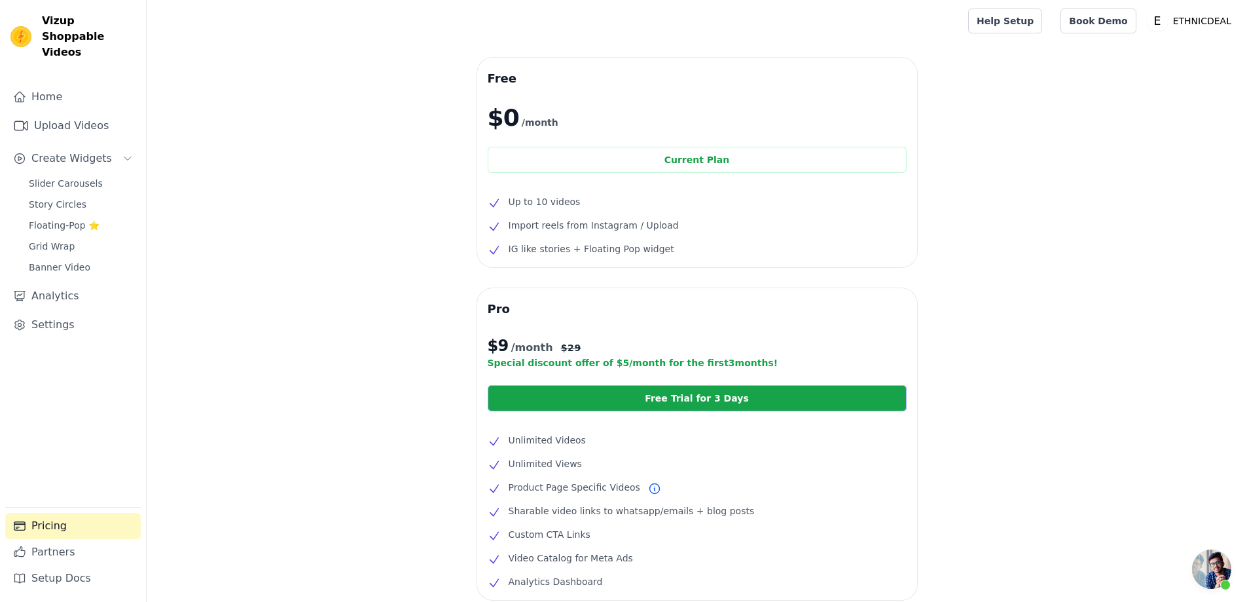
scroll to position [380, 0]
click at [661, 397] on link "Free Trial for 3 Days" at bounding box center [697, 398] width 419 height 26
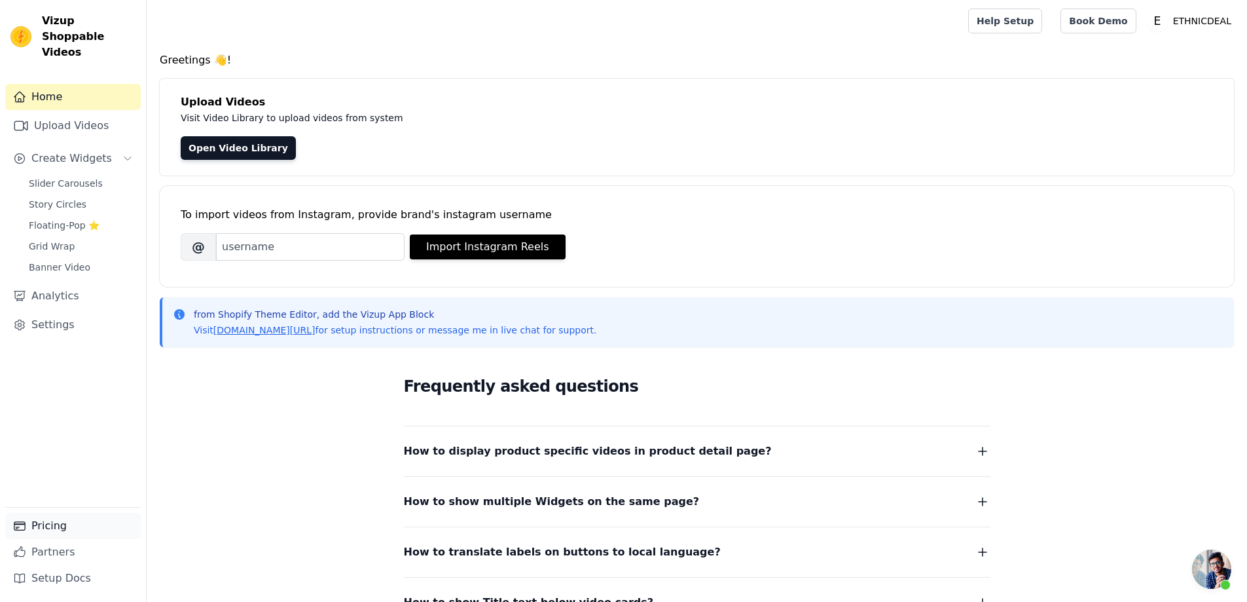
scroll to position [380, 0]
click at [41, 530] on link "Pricing" at bounding box center [72, 526] width 135 height 26
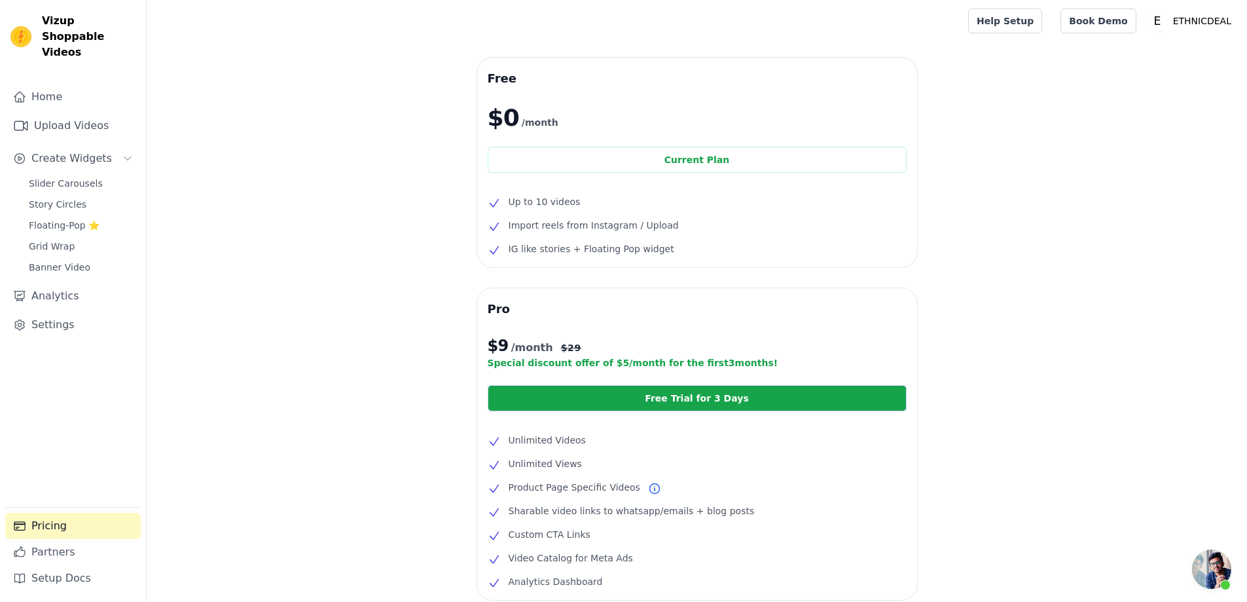
scroll to position [380, 0]
click at [1218, 566] on span "Open chat" at bounding box center [1211, 568] width 39 height 39
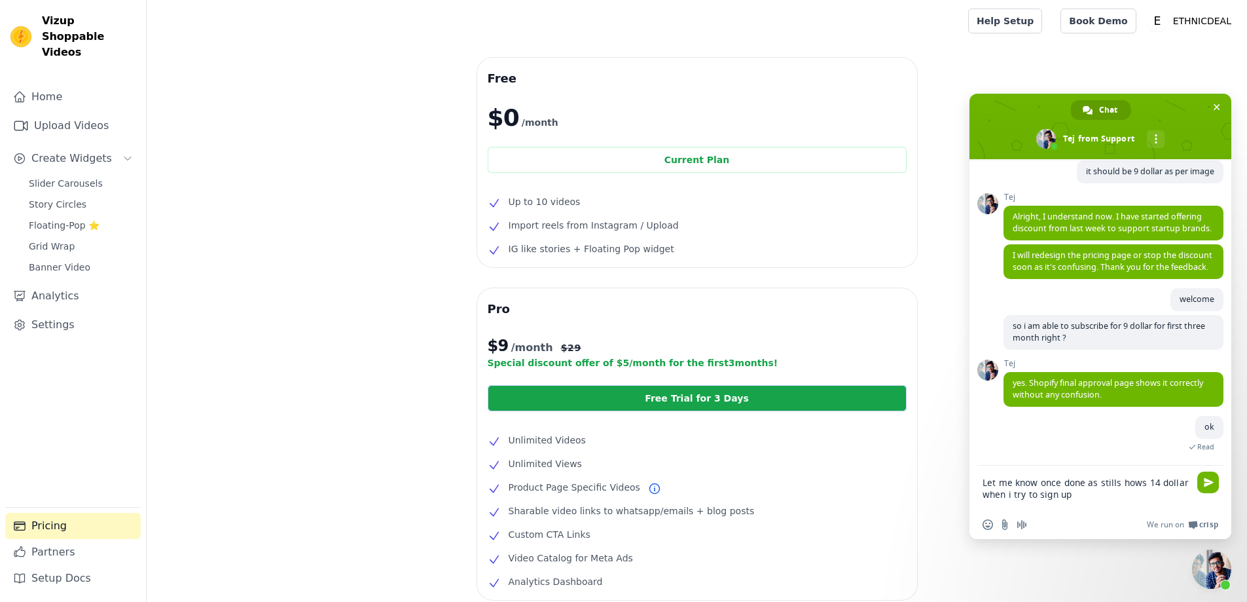
type textarea "Let me know once done as stills hows 14 dollar when i try to sign up"
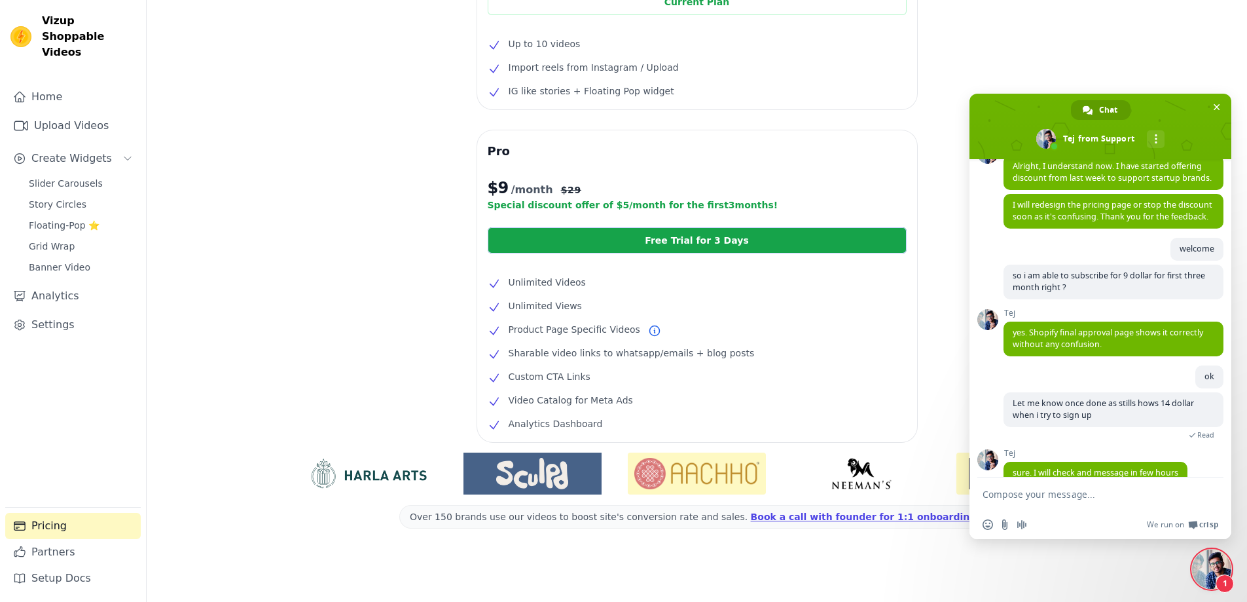
scroll to position [464, 0]
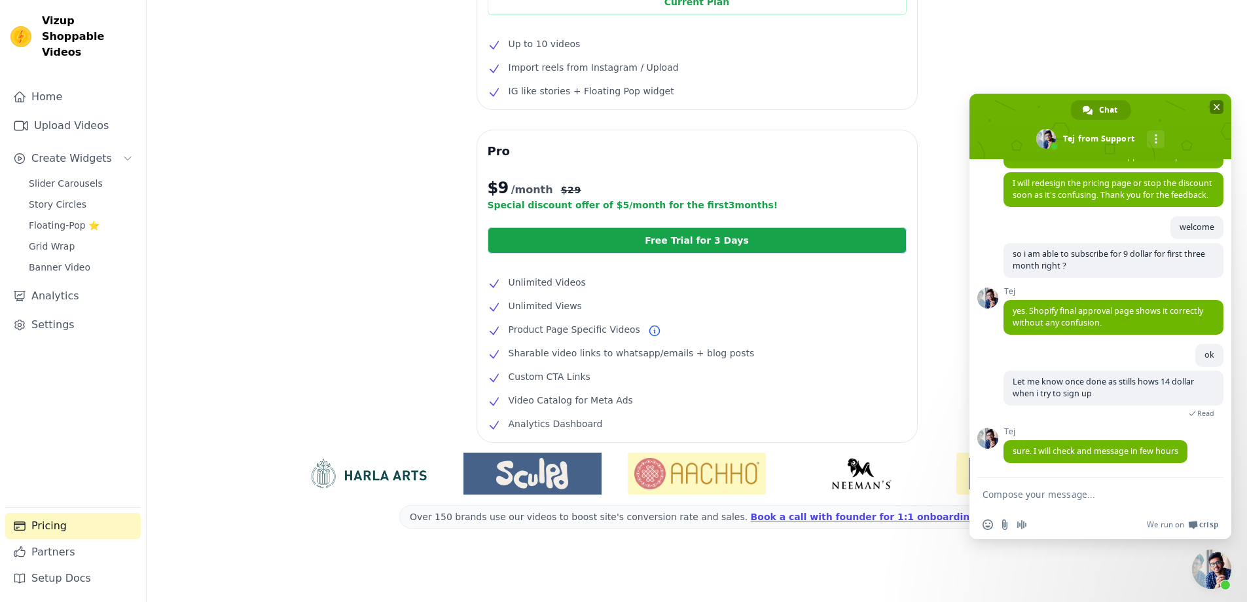
click at [1216, 103] on span "Close chat" at bounding box center [1217, 107] width 7 height 9
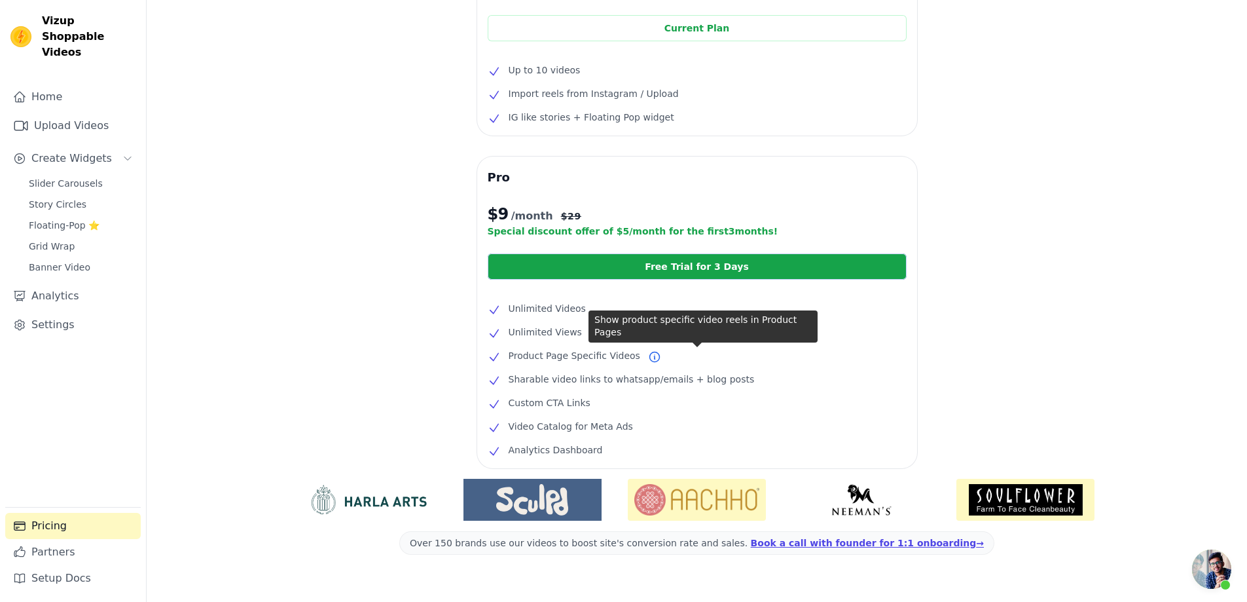
scroll to position [159, 0]
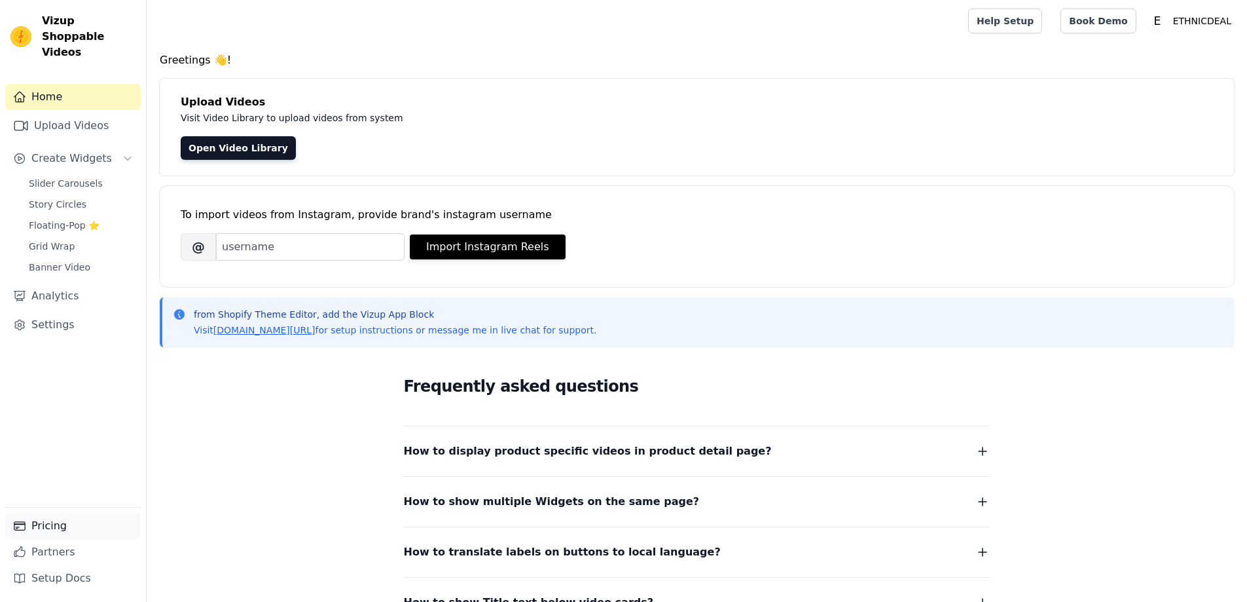
click at [46, 525] on link "Pricing" at bounding box center [72, 526] width 135 height 26
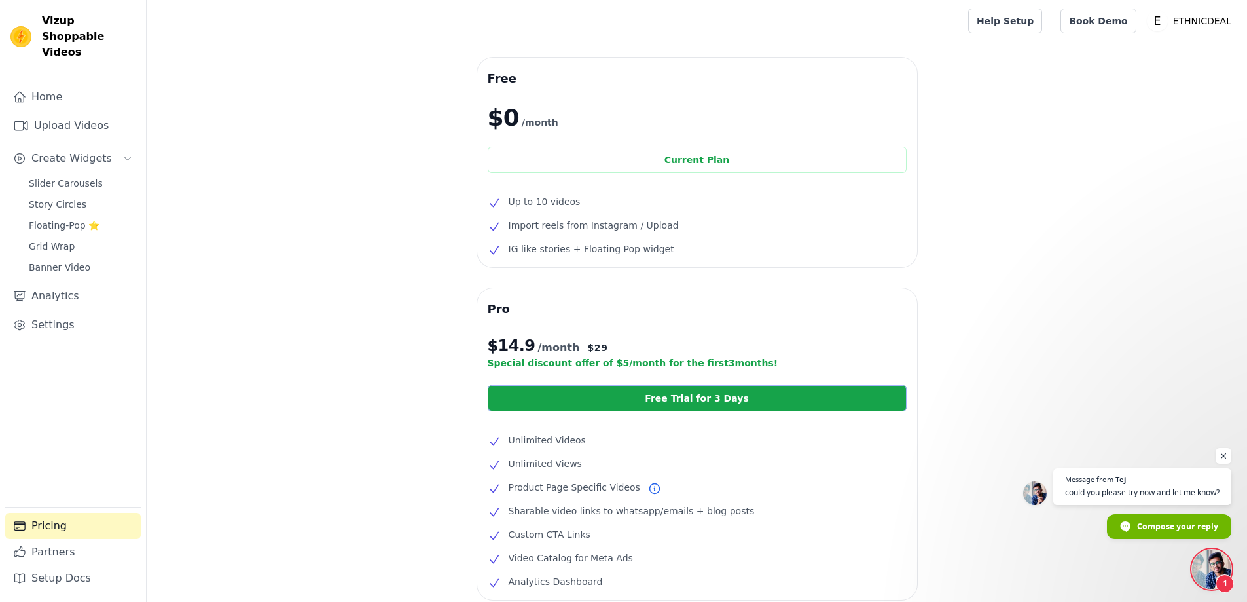
scroll to position [464, 0]
click at [1135, 489] on span "could you please try now and let me know?" at bounding box center [1142, 492] width 157 height 12
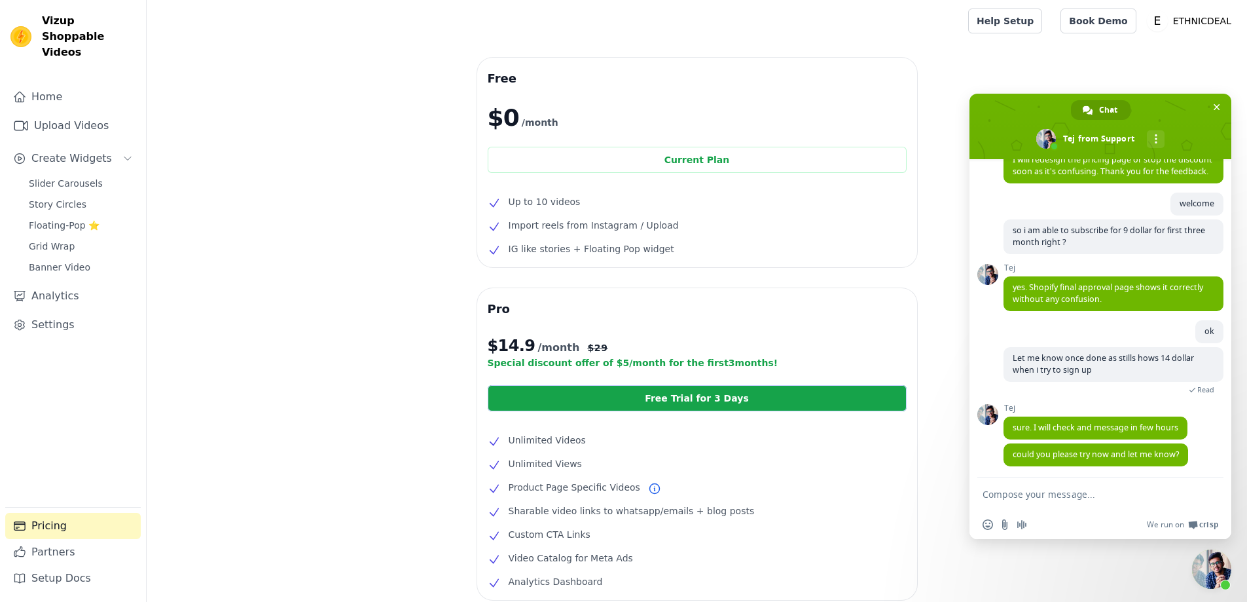
scroll to position [491, 0]
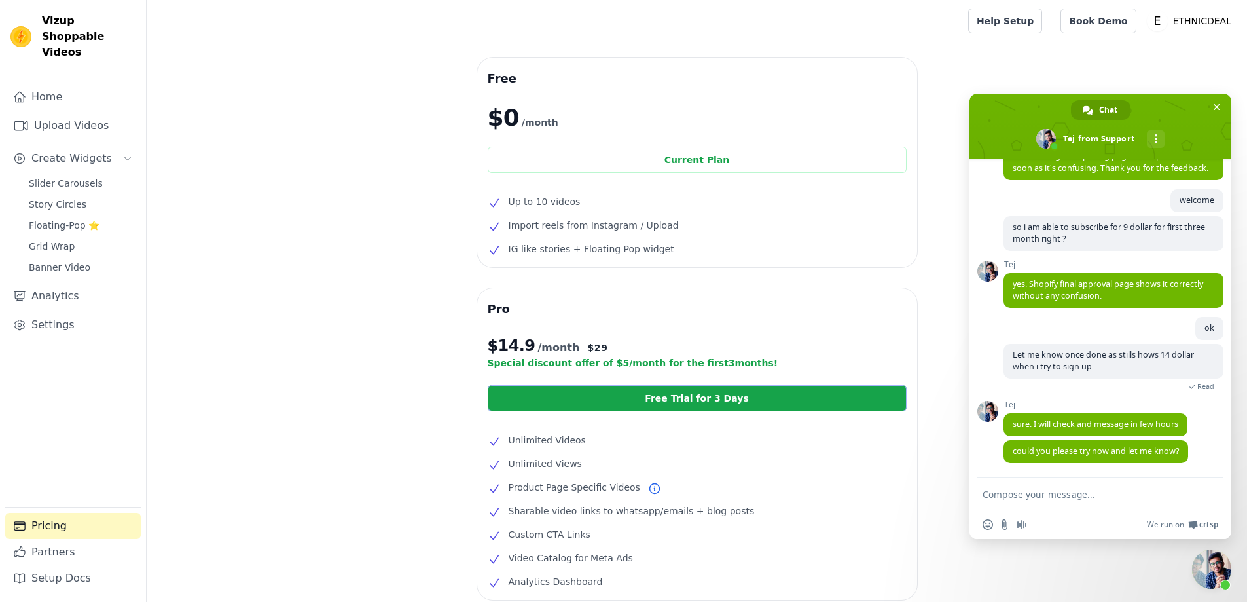
click at [717, 404] on link "Free Trial for 3 Days" at bounding box center [697, 398] width 419 height 26
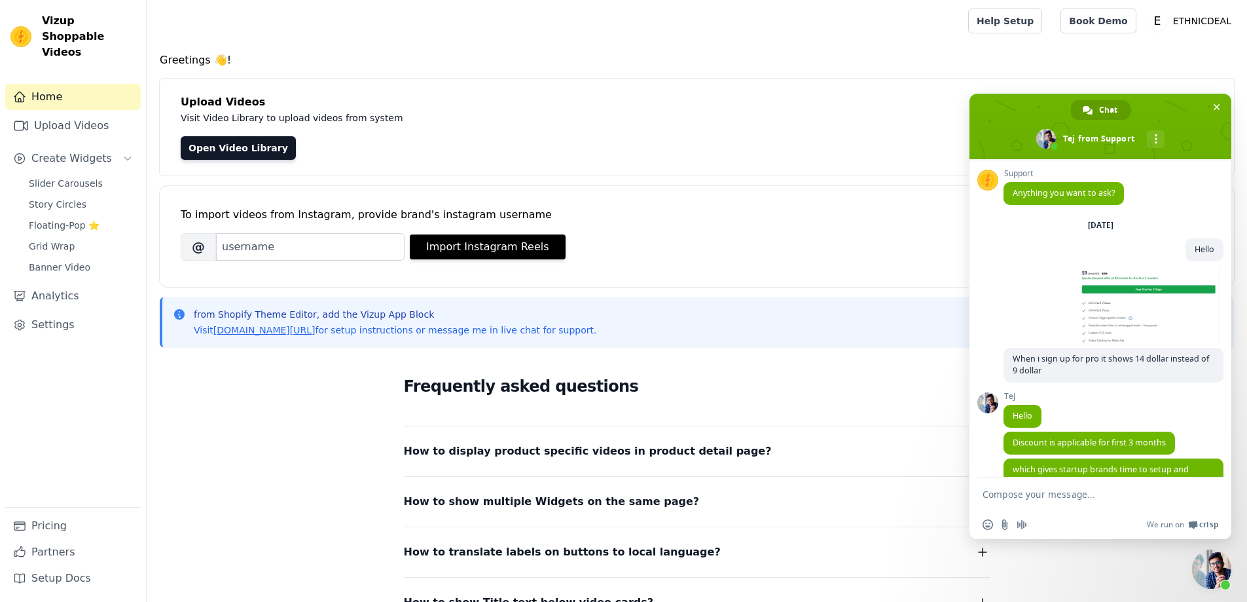
scroll to position [491, 0]
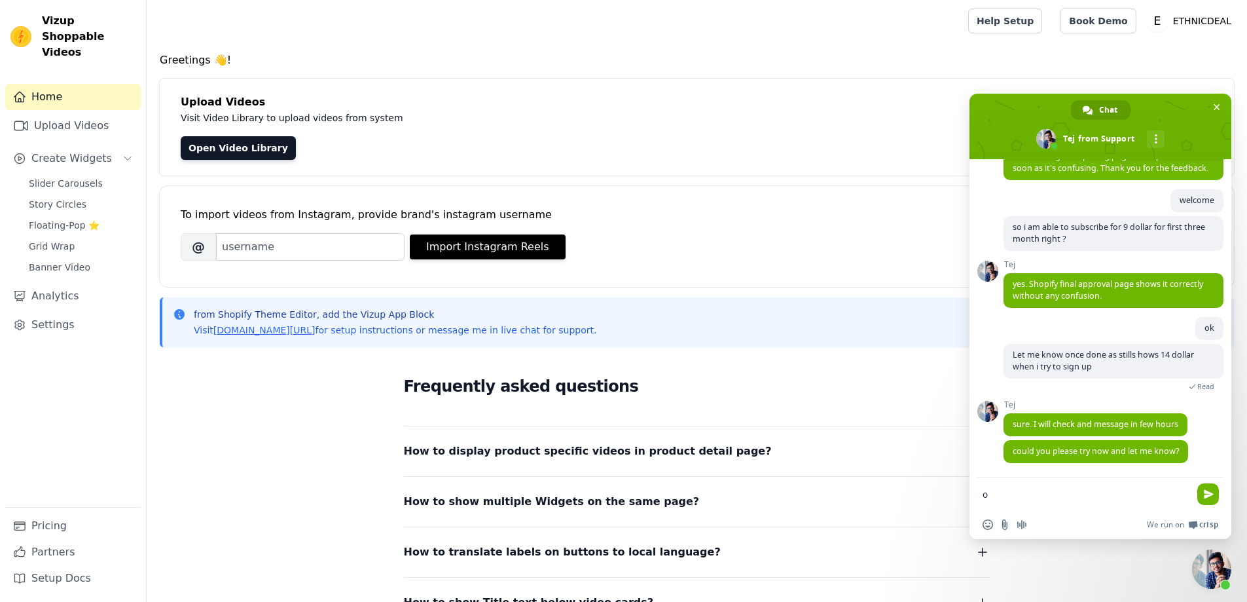
type textarea "ok"
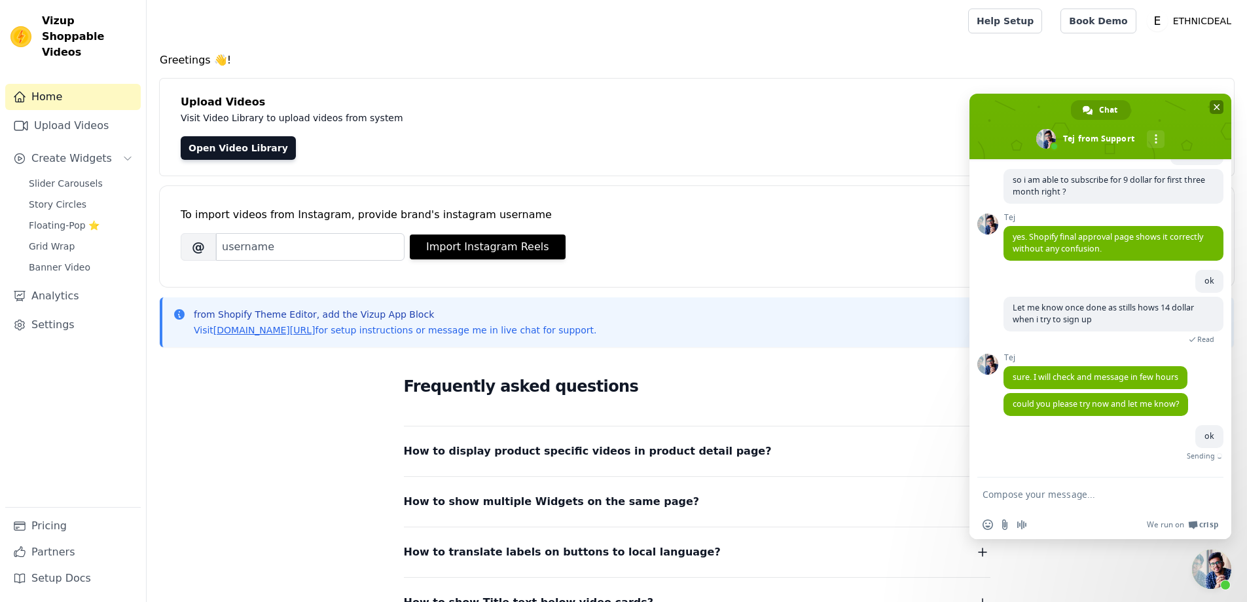
scroll to position [523, 0]
click at [1218, 107] on span "Close chat" at bounding box center [1217, 107] width 7 height 9
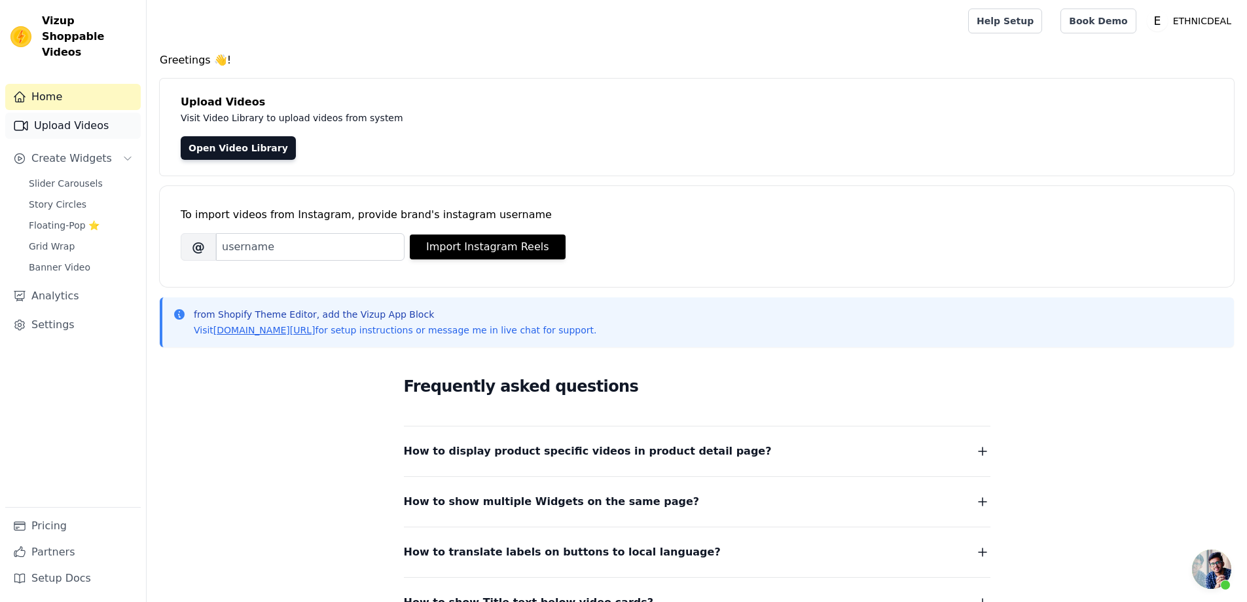
click at [66, 113] on link "Upload Videos" at bounding box center [72, 126] width 135 height 26
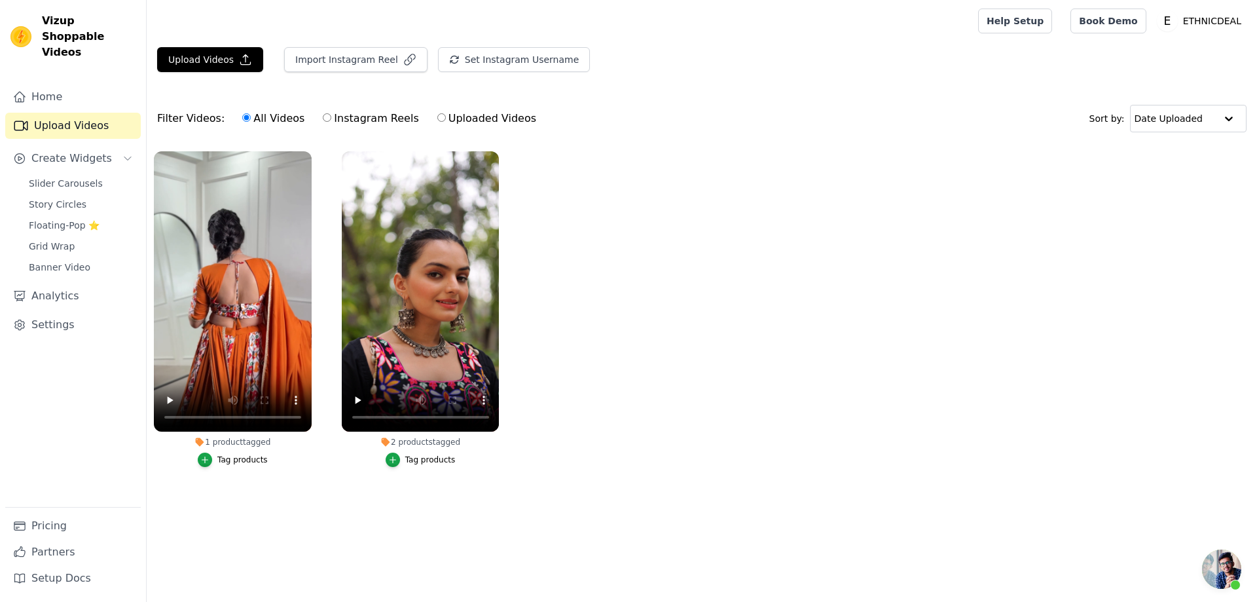
scroll to position [523, 0]
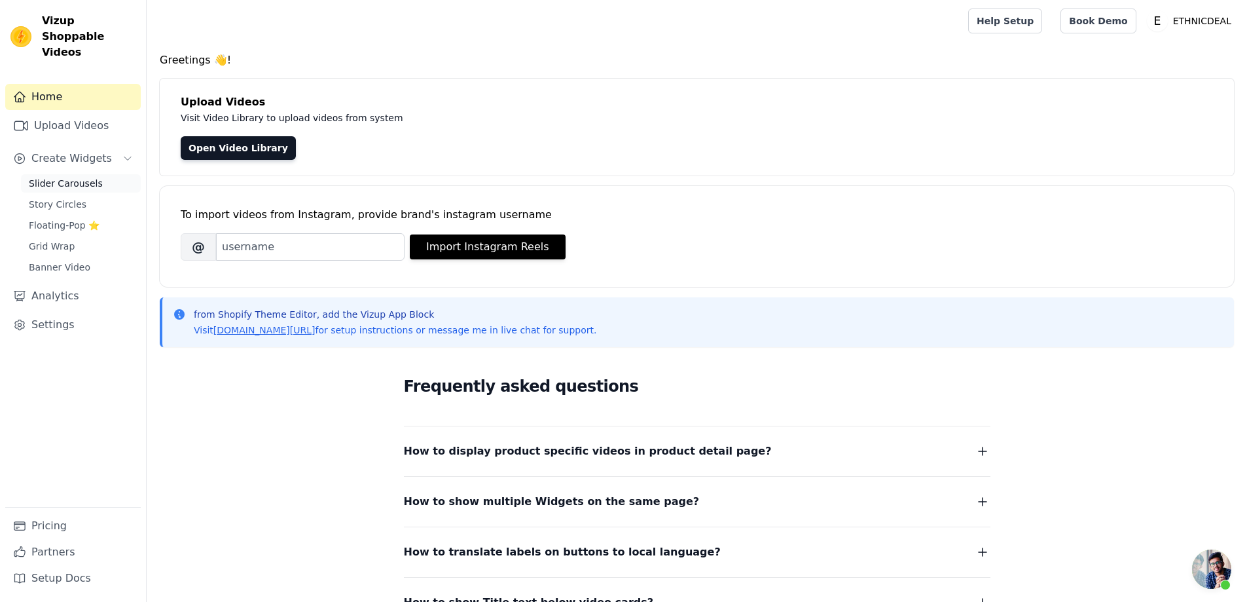
scroll to position [523, 0]
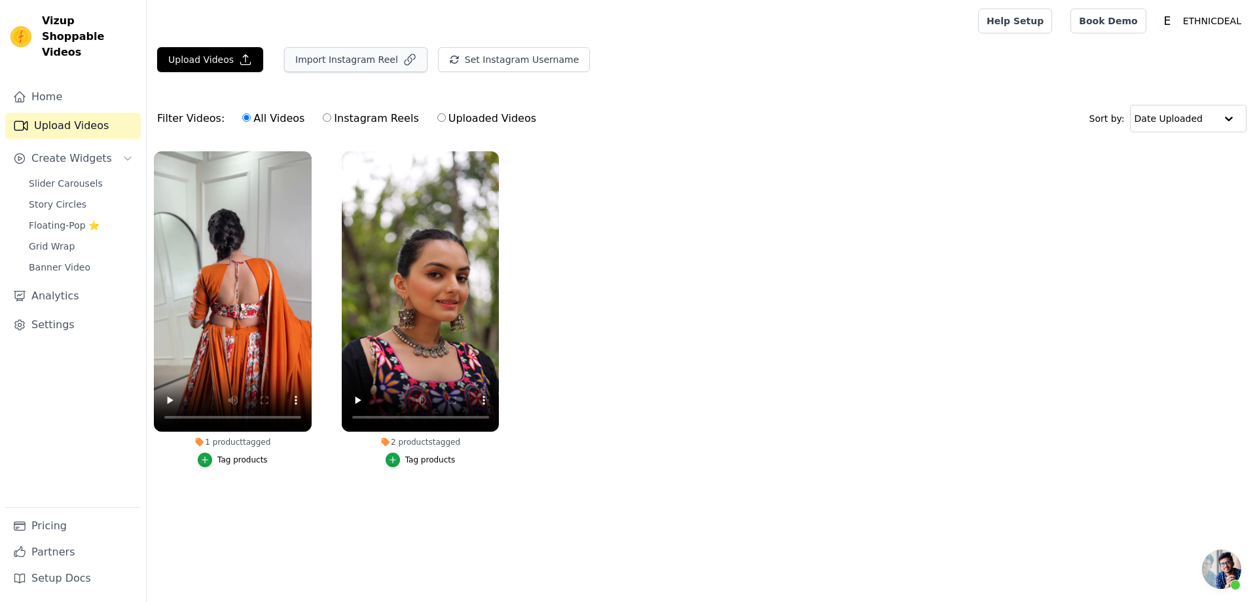
scroll to position [523, 0]
click at [213, 64] on button "Upload Videos" at bounding box center [210, 59] width 106 height 25
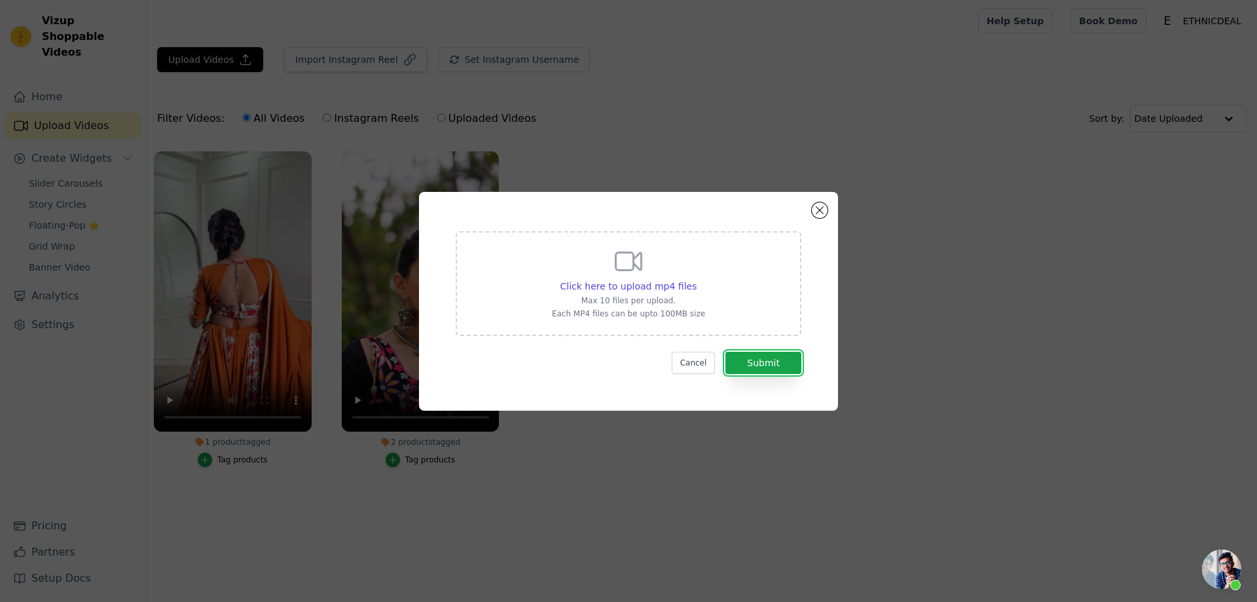
drag, startPoint x: 769, startPoint y: 360, endPoint x: 732, endPoint y: 306, distance: 65.0
click at [732, 306] on form "Click here to upload mp4 files Max 10 files per upload. Each MP4 files can be u…" at bounding box center [629, 302] width 346 height 143
click at [657, 288] on span "Click here to upload mp4 files" at bounding box center [628, 286] width 137 height 10
click at [696, 280] on input "Click here to upload mp4 files Max 10 files per upload. Each MP4 files can be u…" at bounding box center [696, 279] width 1 height 1
type input "C:\fakepath\TF-184 (1).mp4"
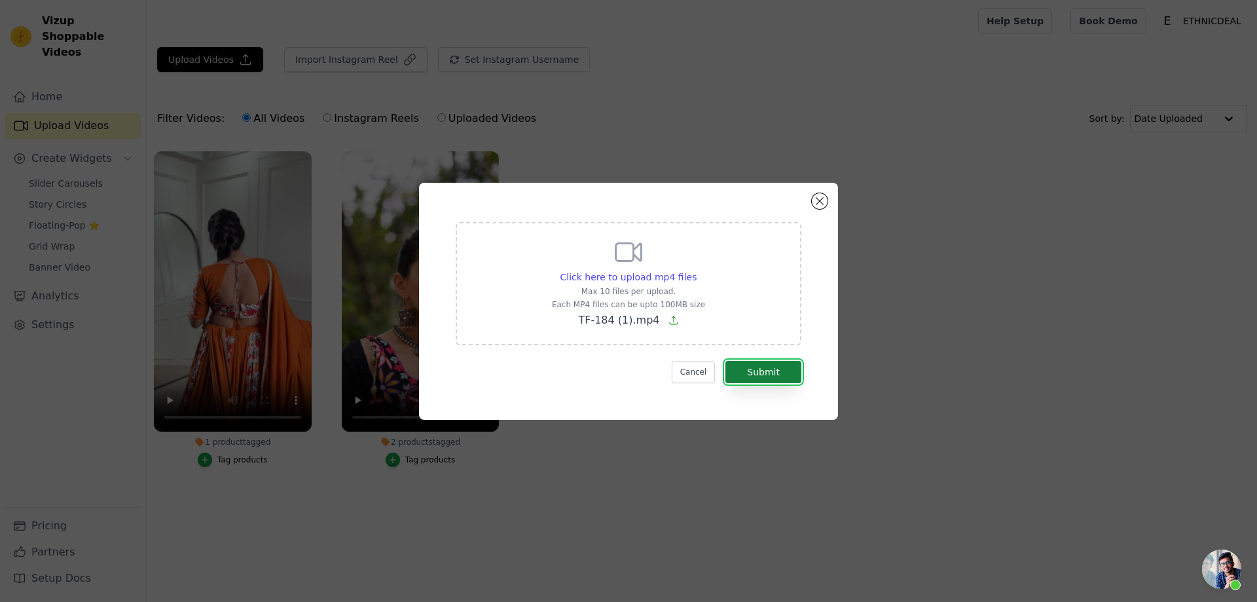
click at [776, 372] on button "Submit" at bounding box center [763, 372] width 76 height 22
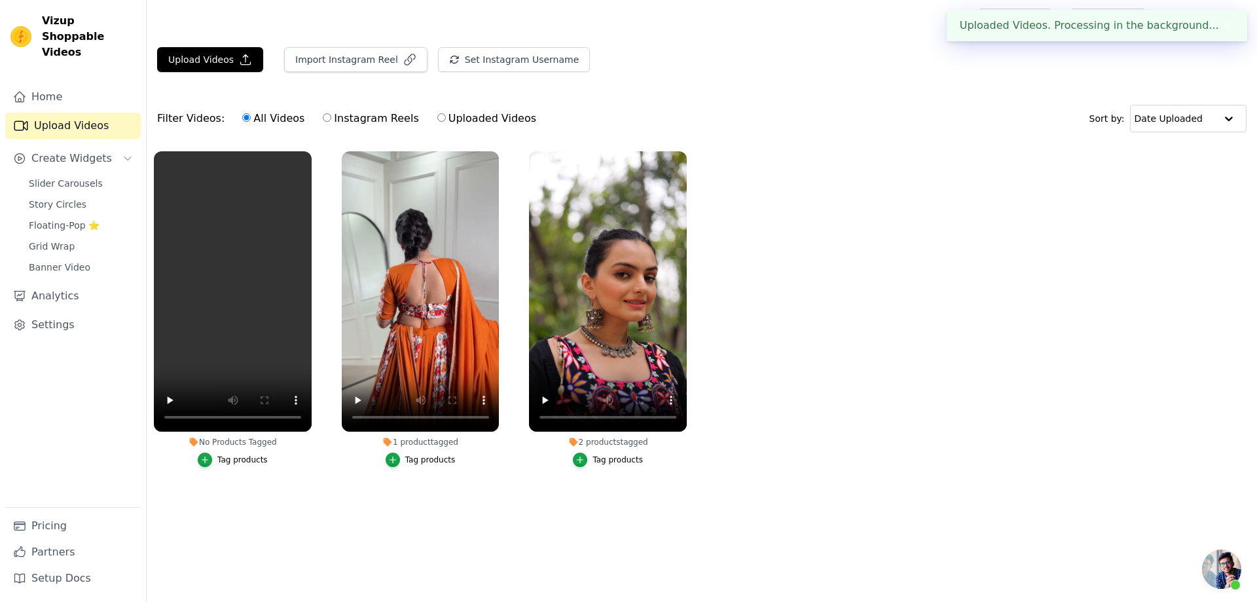
click at [234, 464] on div "Tag products" at bounding box center [242, 459] width 50 height 10
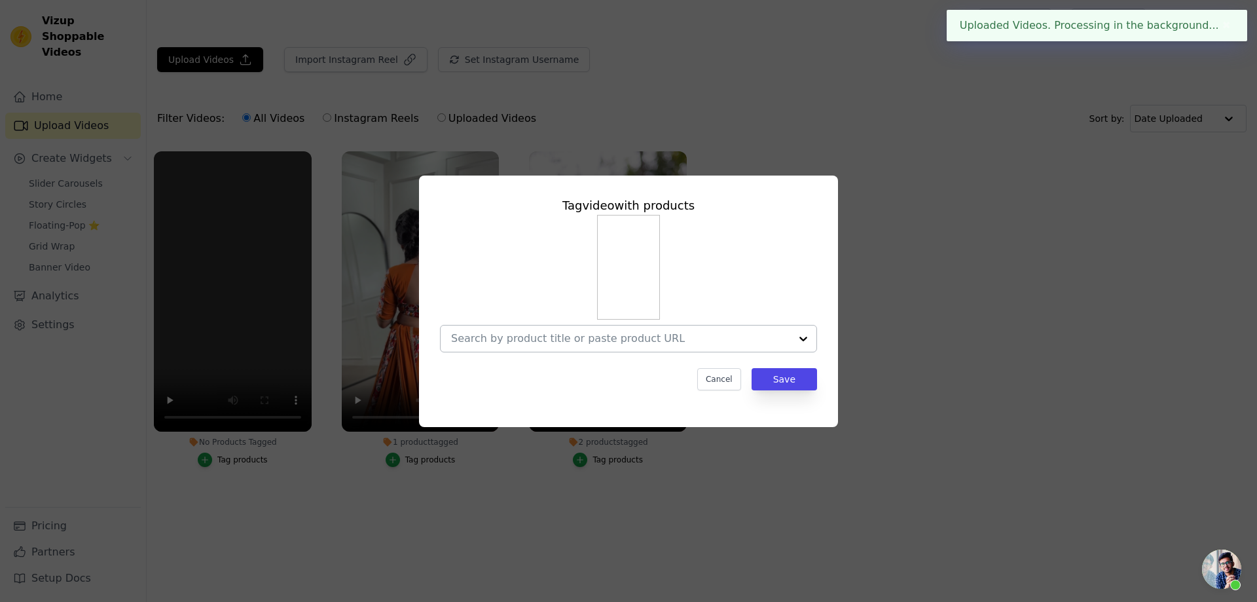
click at [554, 338] on input "No Products Tagged Tag video with products Cancel Save Tag products" at bounding box center [620, 338] width 339 height 12
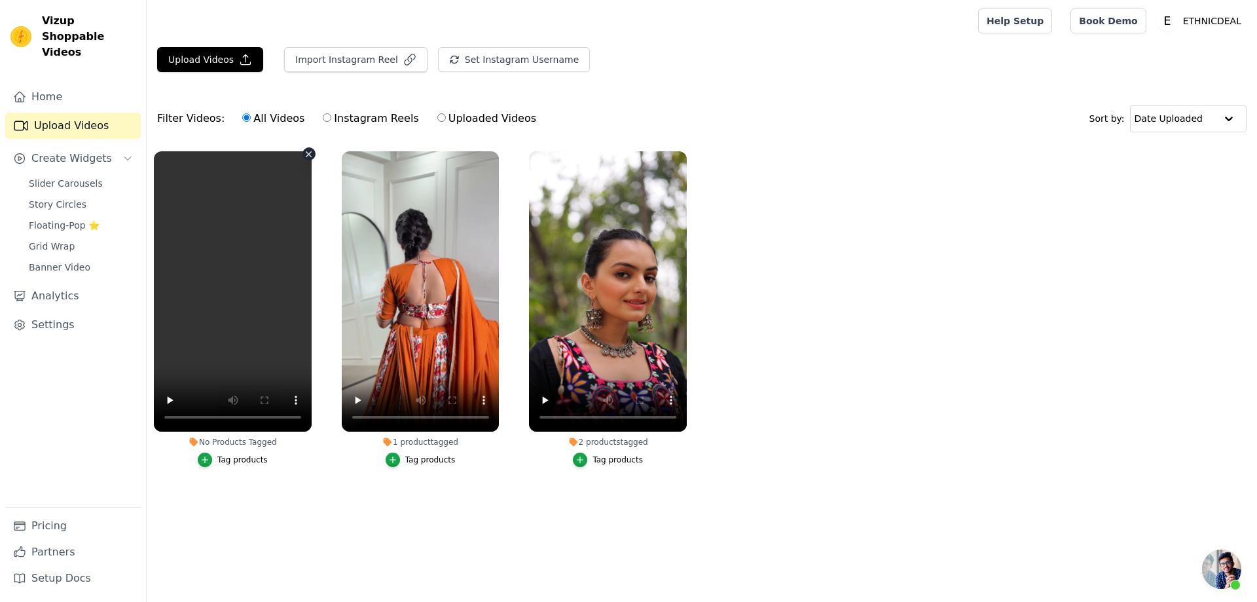
scroll to position [523, 0]
click at [255, 465] on button "Tag products" at bounding box center [233, 459] width 70 height 14
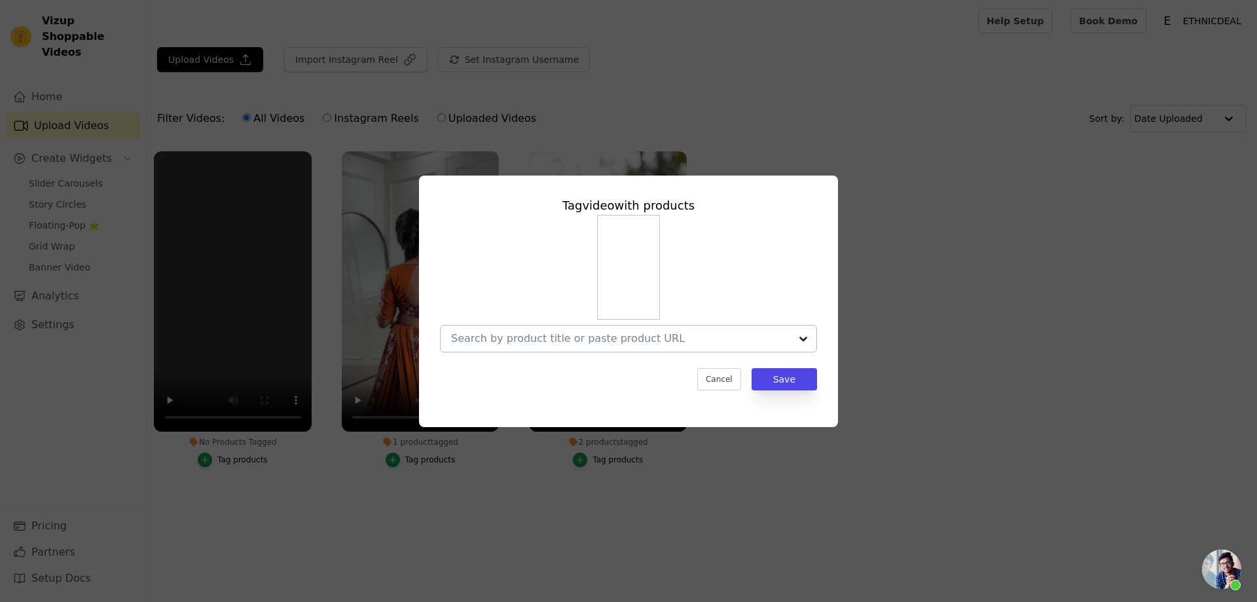
click at [542, 344] on input "No Products Tagged Tag video with products Cancel Save Tag products" at bounding box center [620, 338] width 339 height 12
type input "TF-184"
click at [602, 340] on input "No Products Tagged Tag video with products Cancel Save Tag products" at bounding box center [620, 338] width 339 height 12
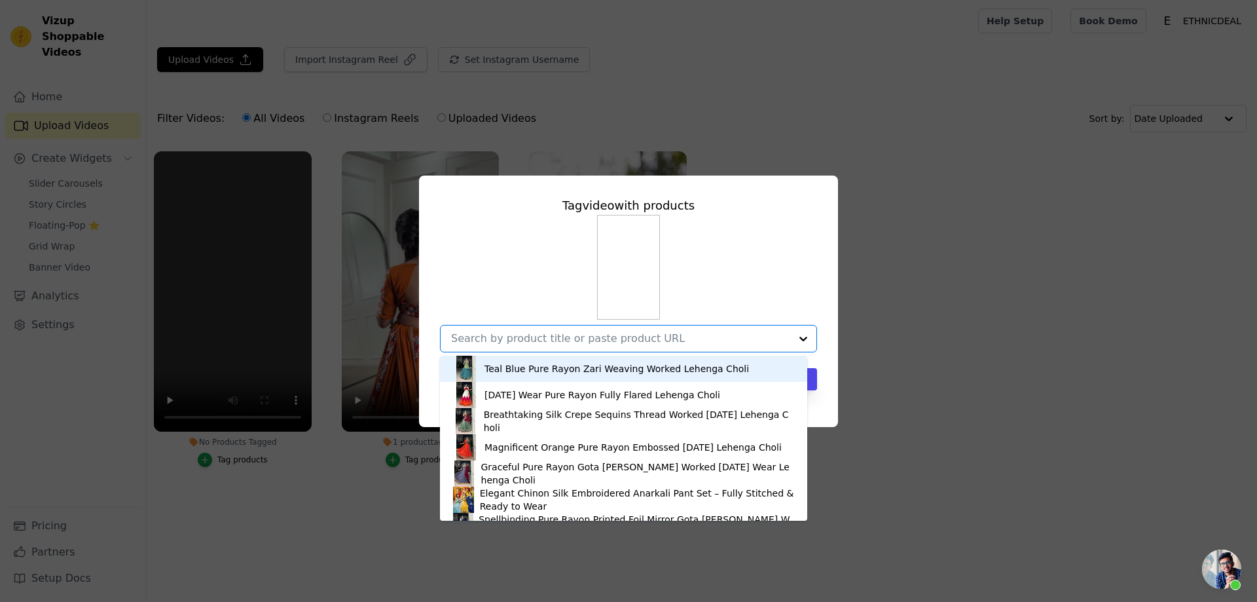
paste input "Elegant Beige Jimmy Choo Lehenga Set With Intricate Sequin Embellishments"
type input "Elegant Beige Jimmy Choo Lehenga Set With Intricate Sequin Embellishments"
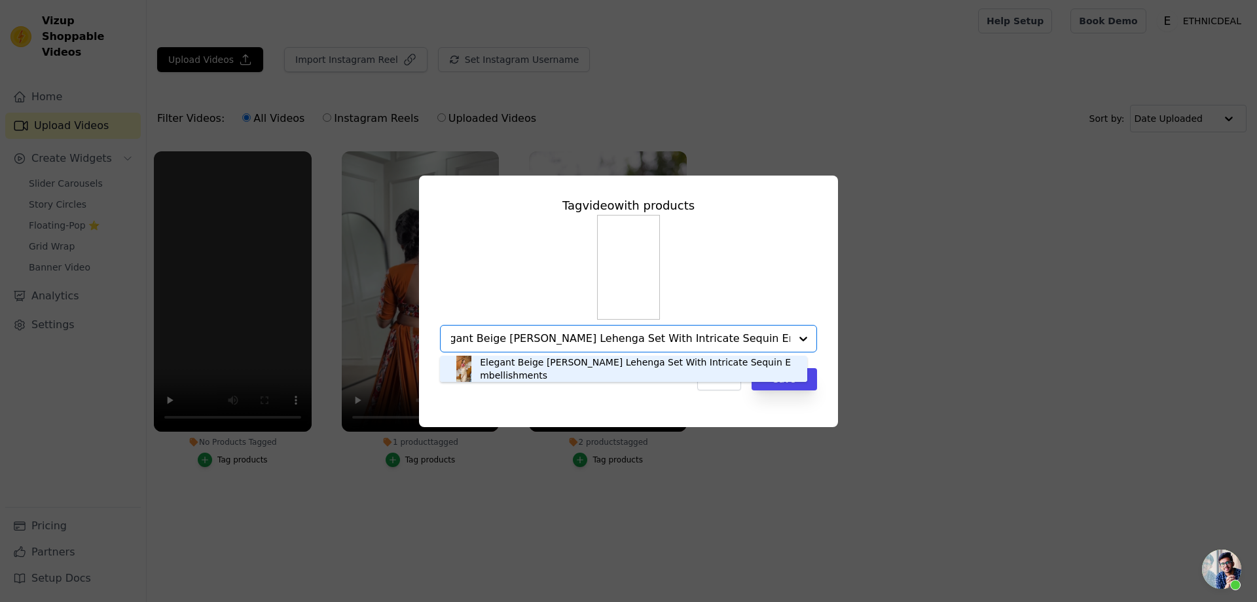
click at [587, 363] on div "Elegant Beige Jimmy Choo Lehenga Set With Intricate Sequin Embellishments" at bounding box center [637, 368] width 314 height 26
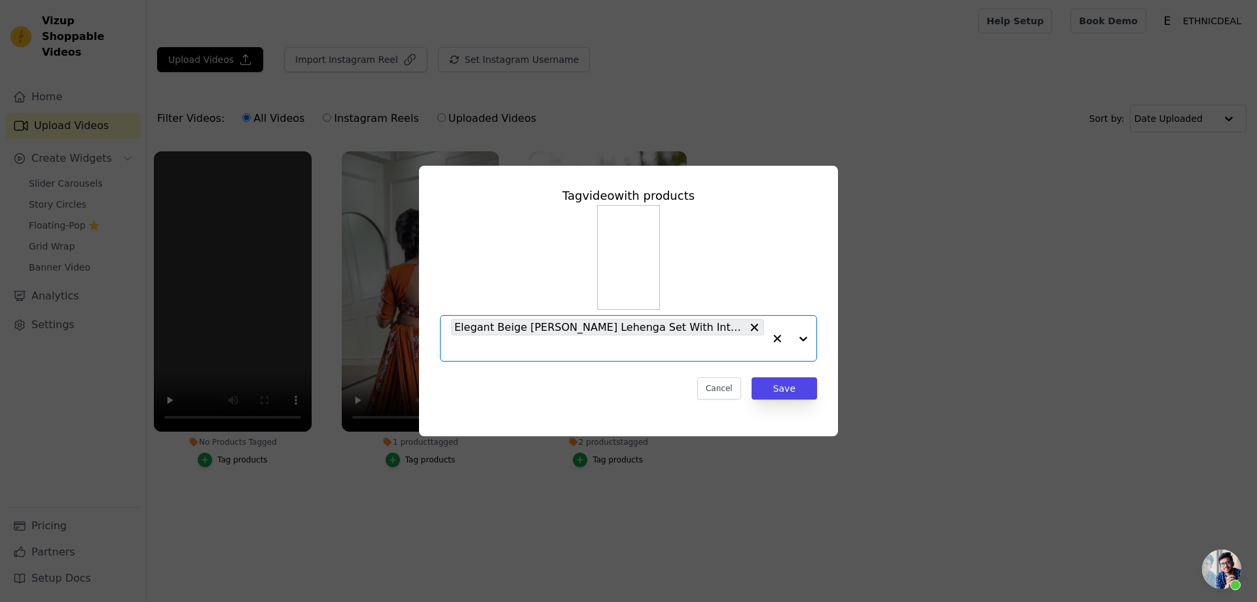
scroll to position [0, 0]
click at [791, 391] on button "Save" at bounding box center [783, 388] width 65 height 22
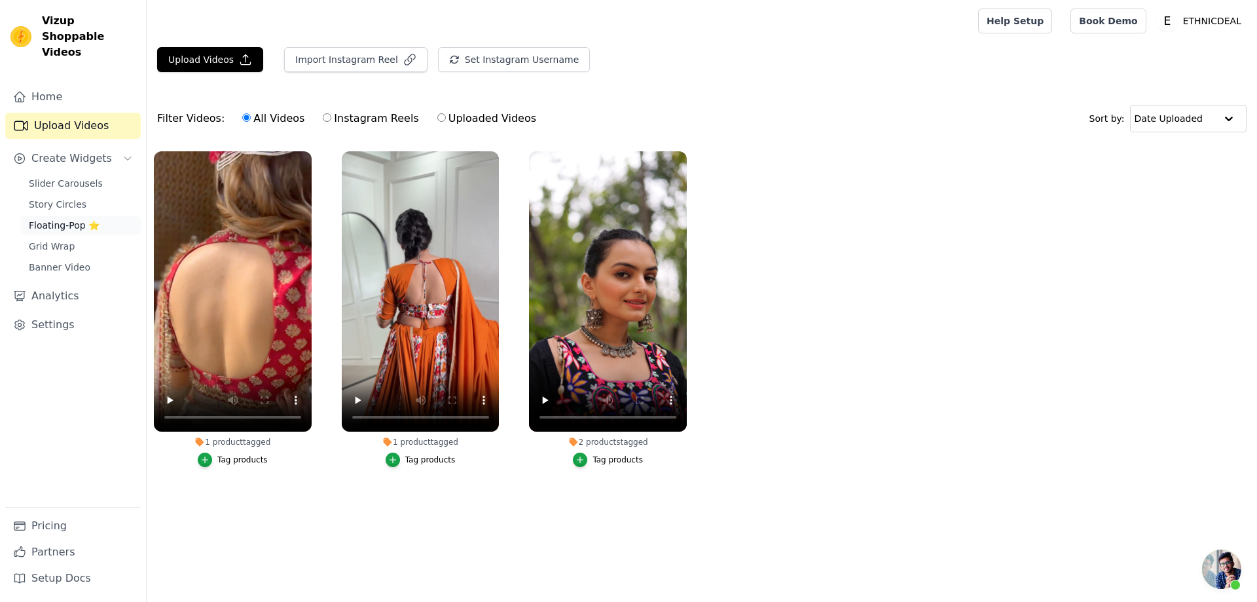
click at [63, 219] on span "Floating-Pop ⭐" at bounding box center [64, 225] width 71 height 13
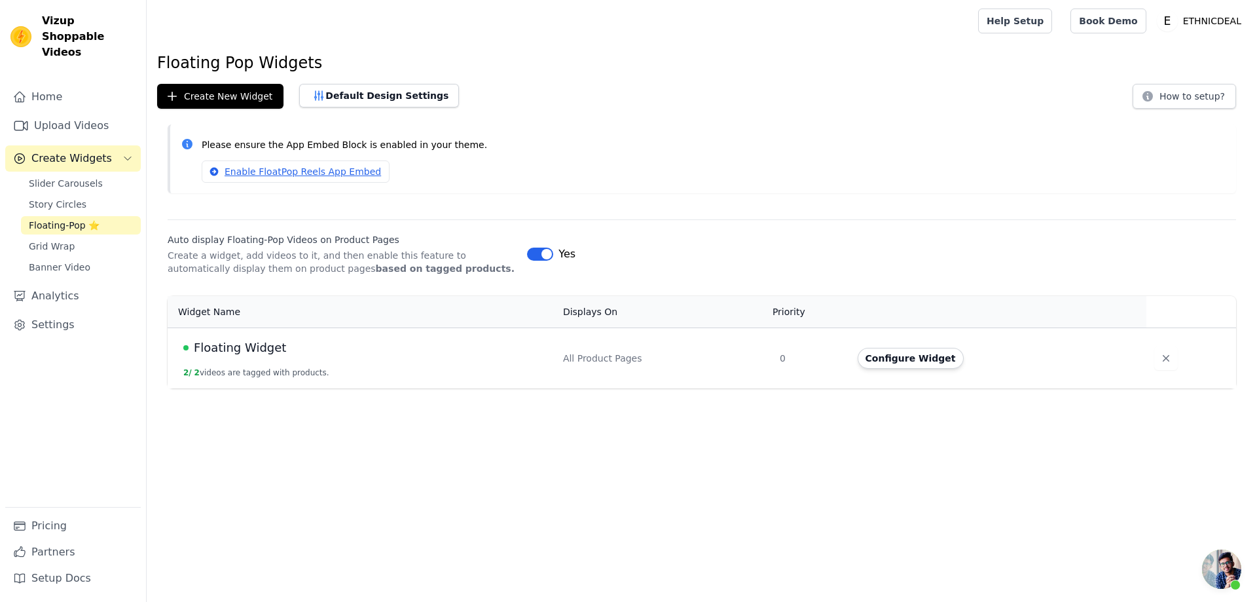
click at [247, 352] on span "Floating Widget" at bounding box center [240, 347] width 92 height 18
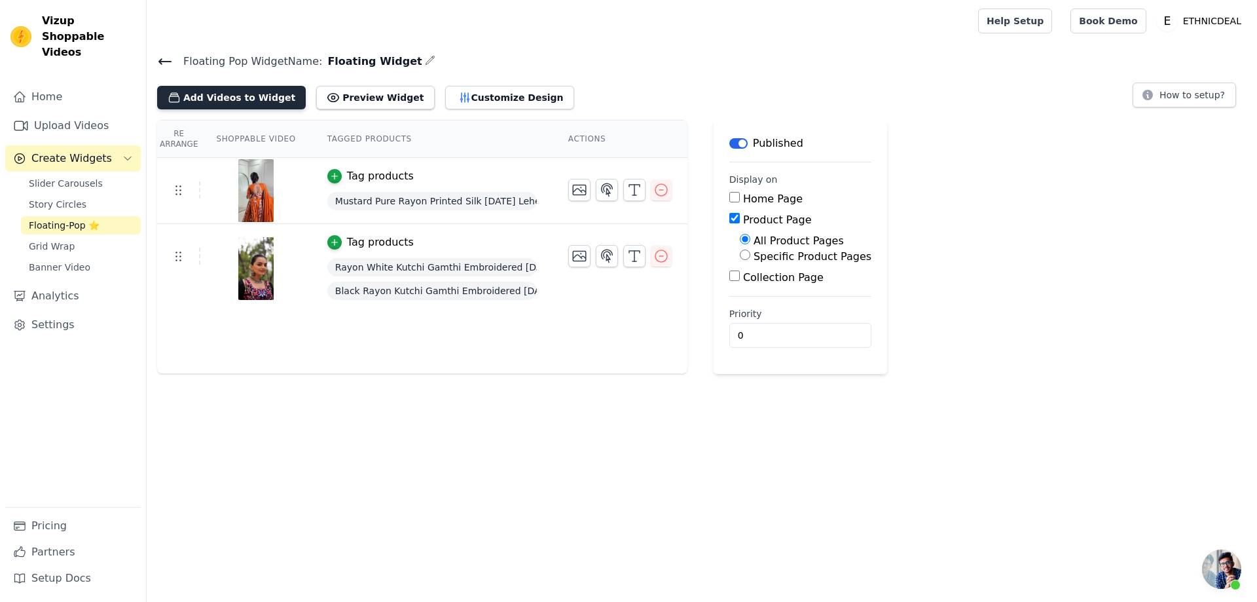
click at [237, 97] on button "Add Videos to Widget" at bounding box center [231, 98] width 149 height 24
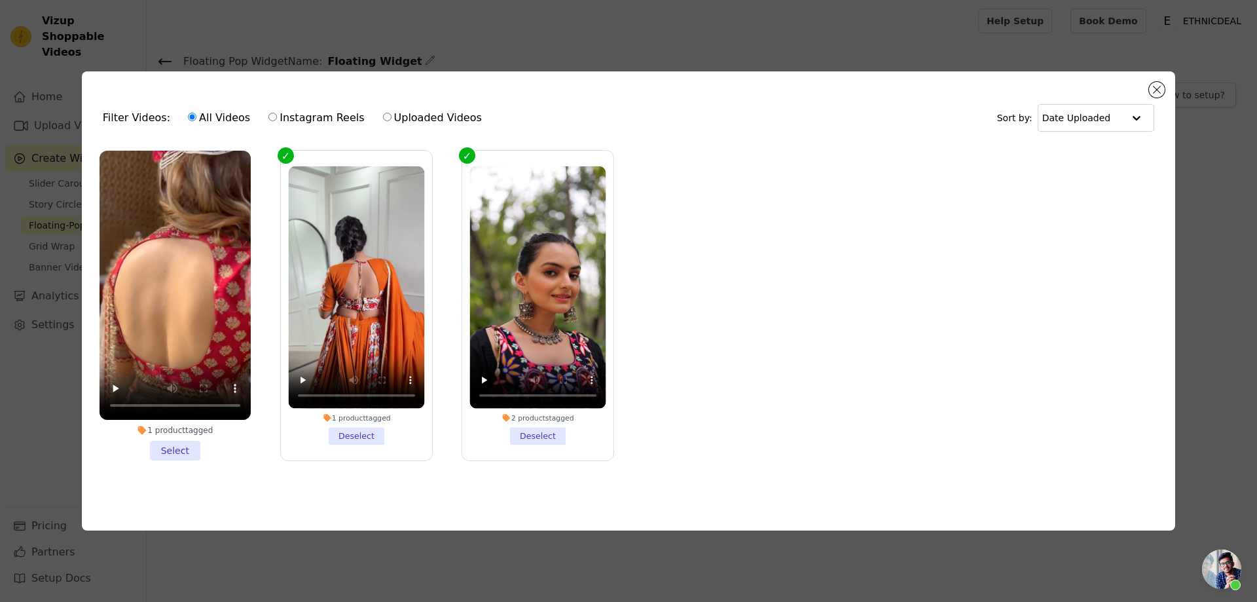
click at [171, 449] on li "1 product tagged Select" at bounding box center [174, 306] width 151 height 310
click at [0, 0] on input "1 product tagged Select" at bounding box center [0, 0] width 0 height 0
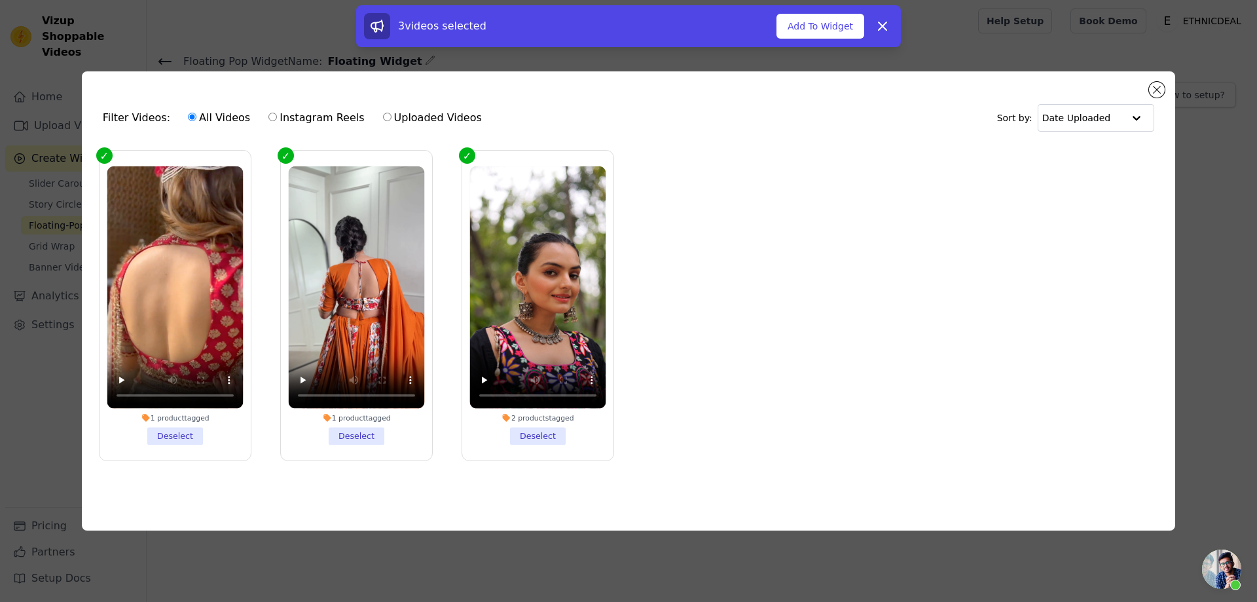
click at [816, 42] on div "3 videos selected Add To Widget Dismiss" at bounding box center [628, 26] width 545 height 42
click at [830, 29] on button "Add To Widget" at bounding box center [820, 26] width 88 height 25
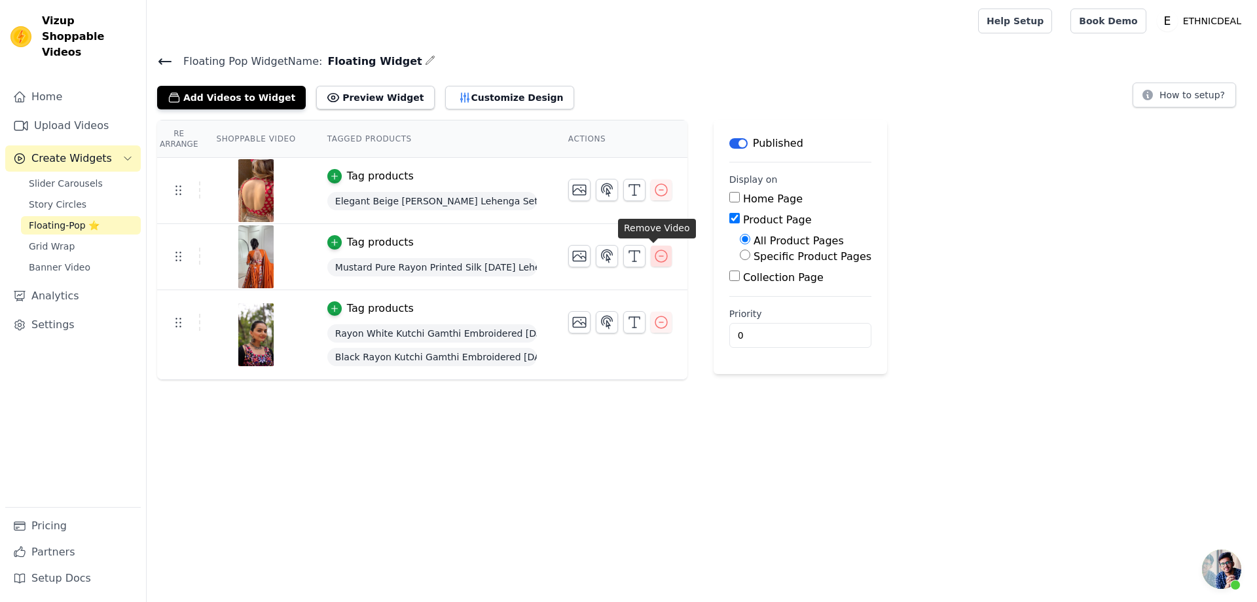
click at [653, 259] on icon "button" at bounding box center [661, 256] width 16 height 16
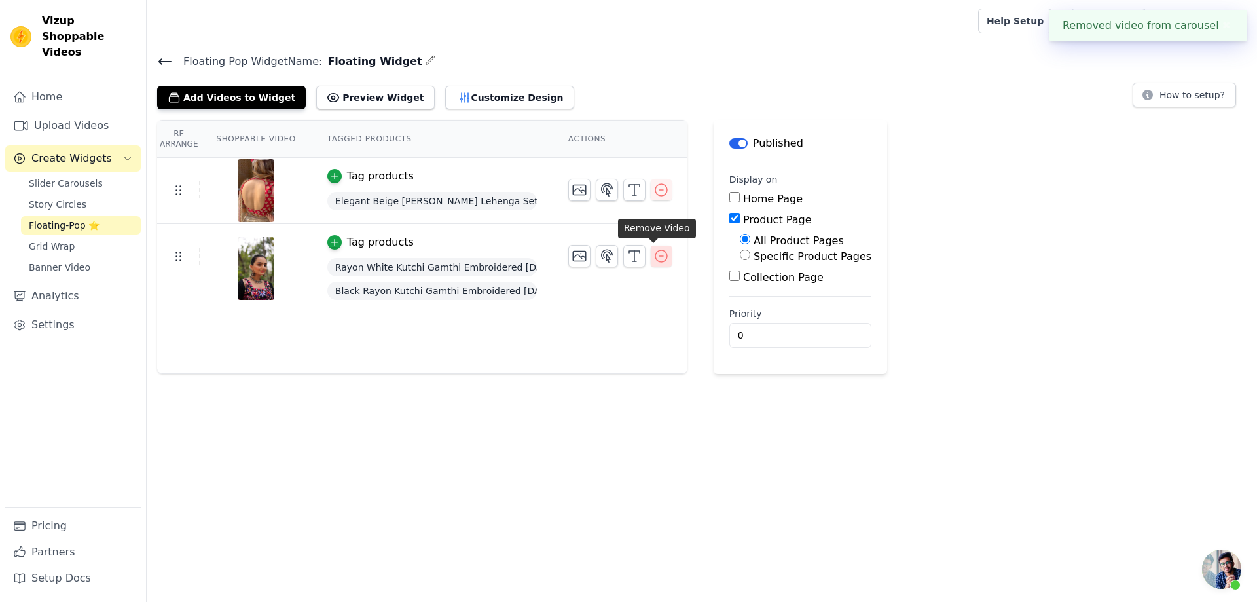
click at [653, 255] on icon "button" at bounding box center [661, 256] width 16 height 16
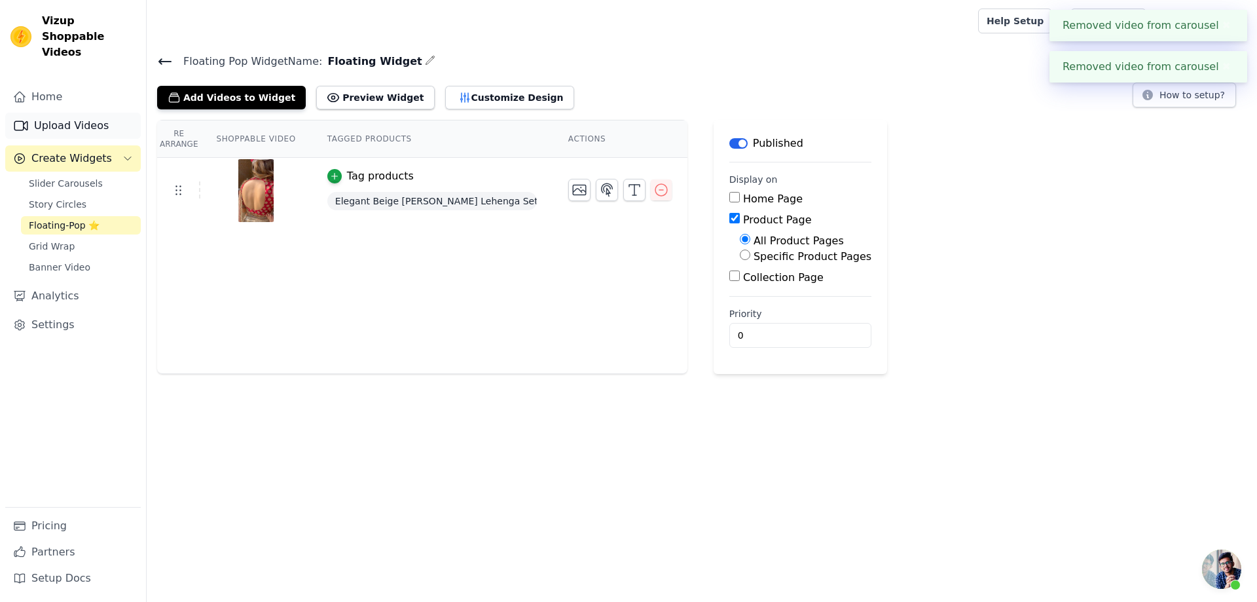
click at [50, 113] on link "Upload Videos" at bounding box center [72, 126] width 135 height 26
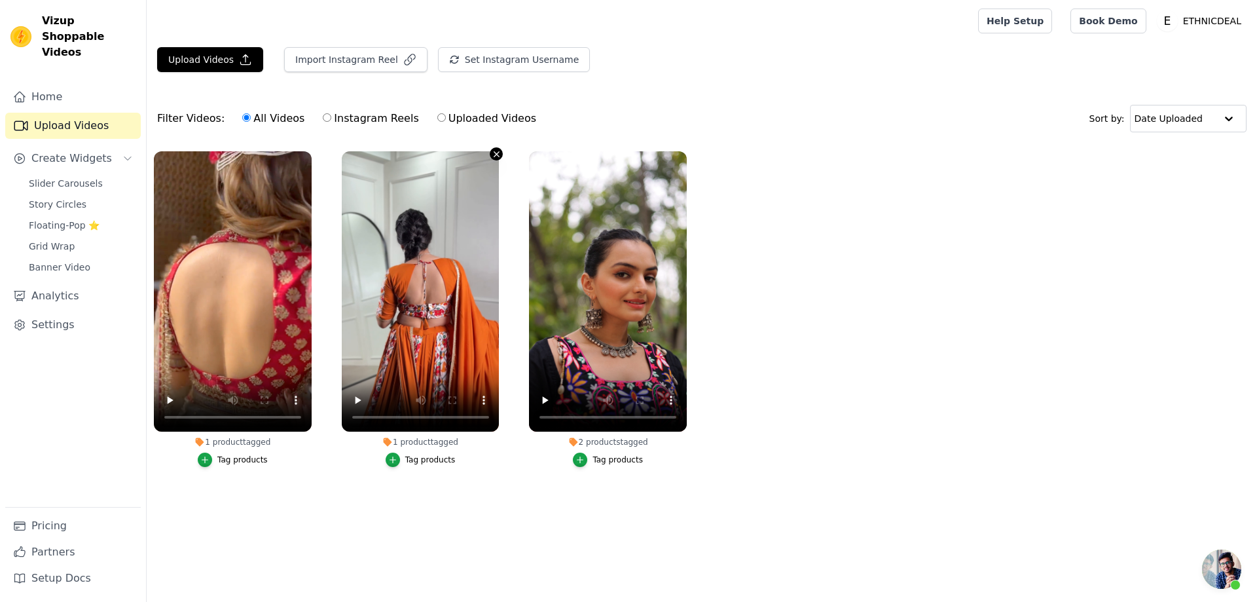
click at [496, 154] on icon "button" at bounding box center [496, 153] width 5 height 5
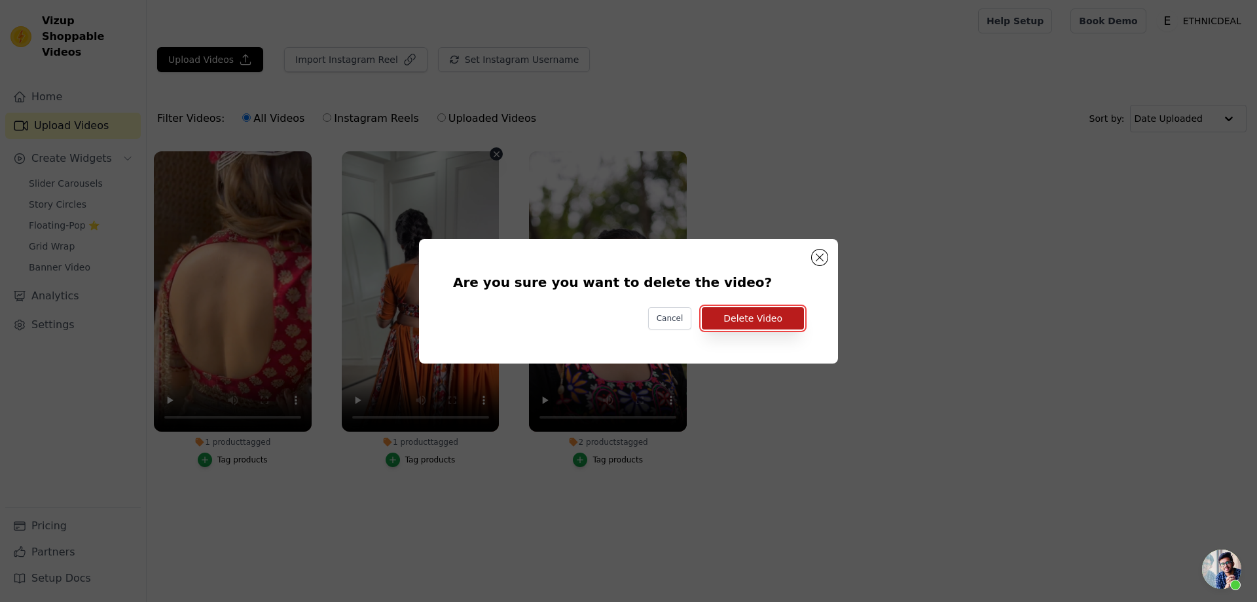
click at [732, 317] on button "Delete Video" at bounding box center [753, 318] width 102 height 22
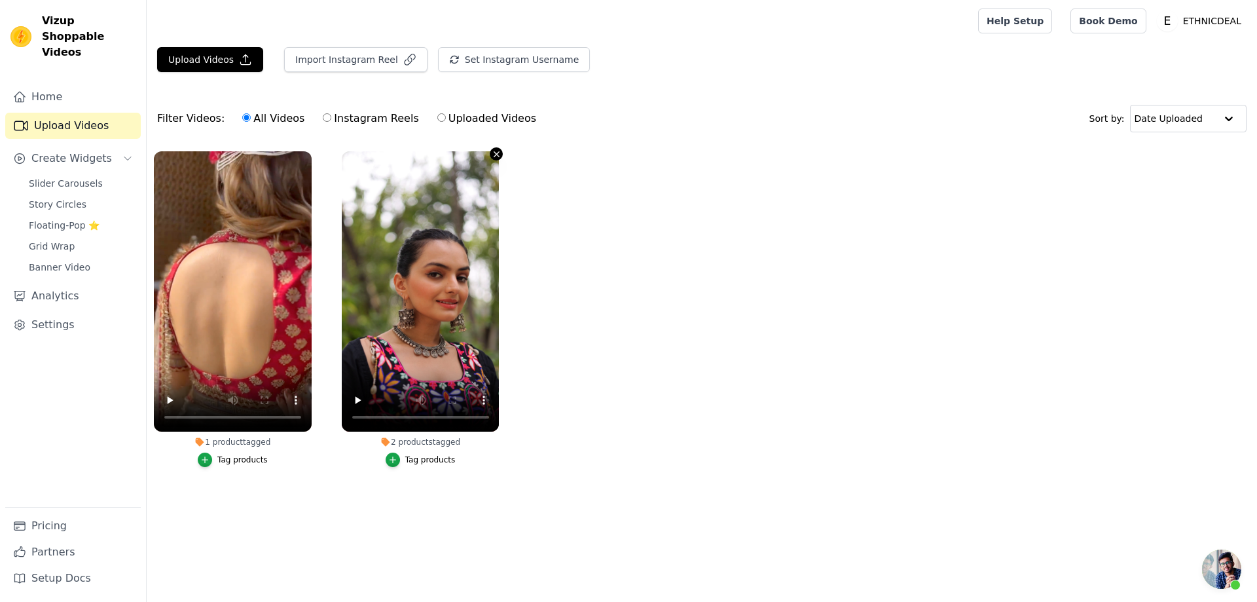
click at [496, 153] on icon "button" at bounding box center [496, 153] width 5 height 5
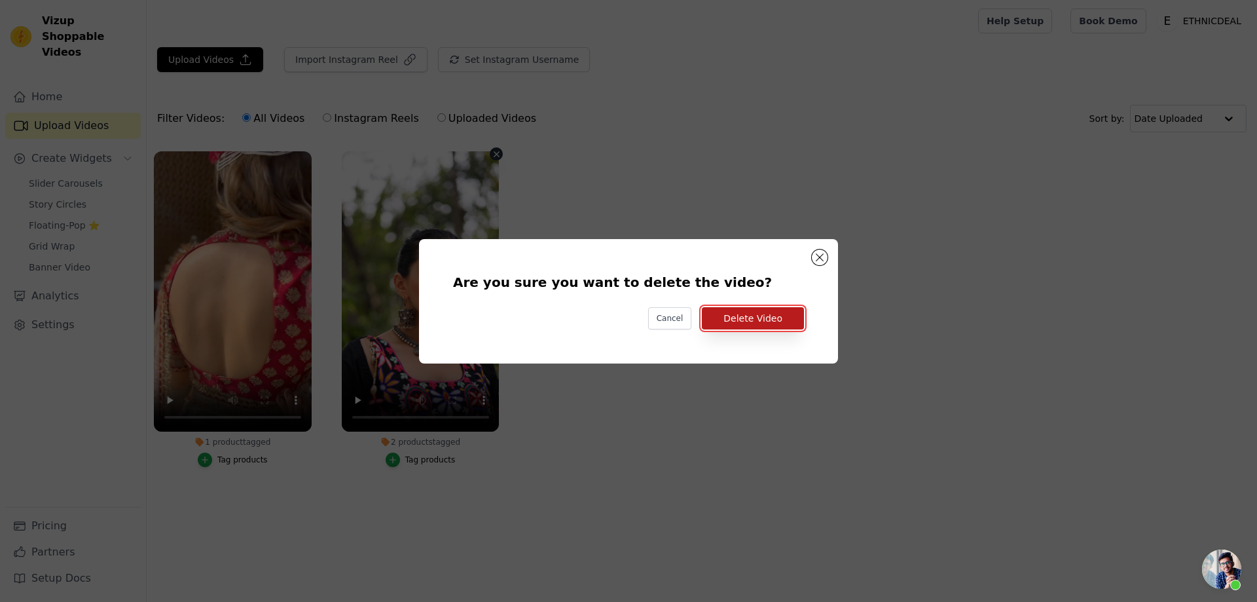
click at [760, 319] on button "Delete Video" at bounding box center [753, 318] width 102 height 22
